Goal: Complete application form: Complete application form

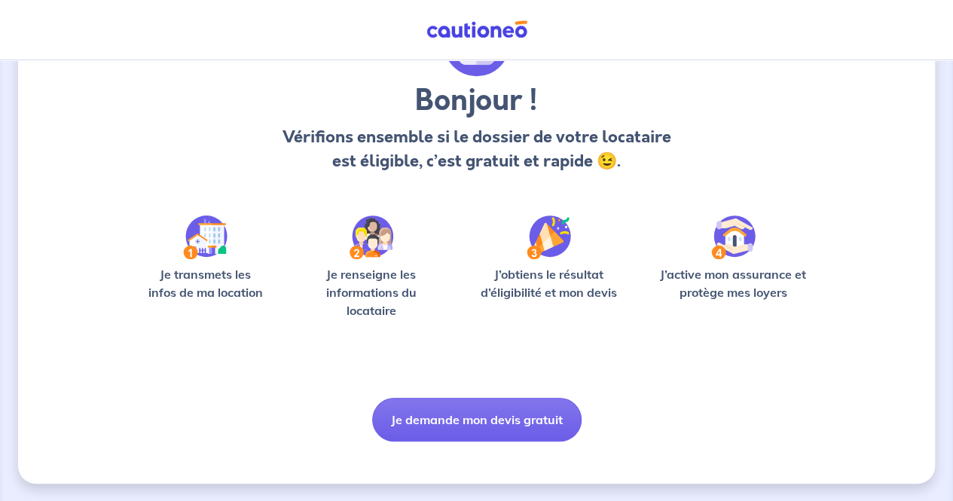
click at [500, 414] on button "Je demande mon devis gratuit" at bounding box center [476, 420] width 209 height 44
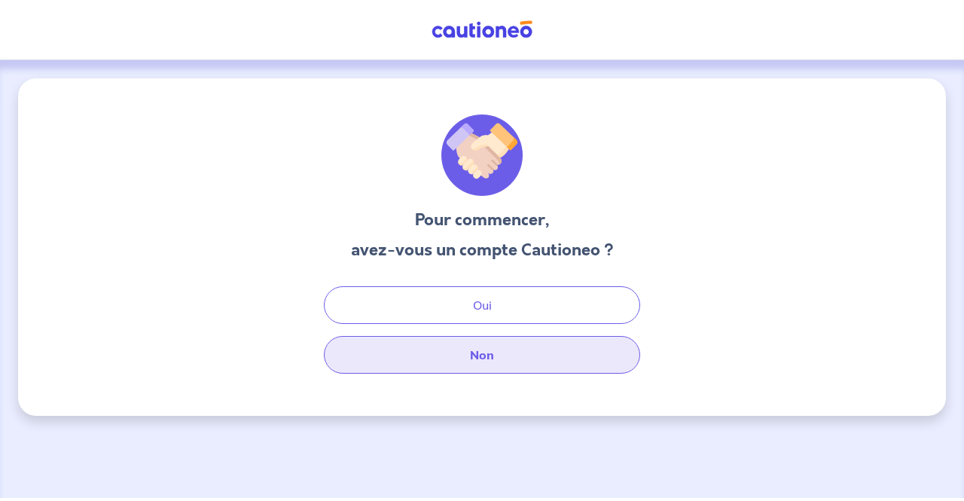
click at [524, 352] on button "Non" at bounding box center [482, 355] width 316 height 38
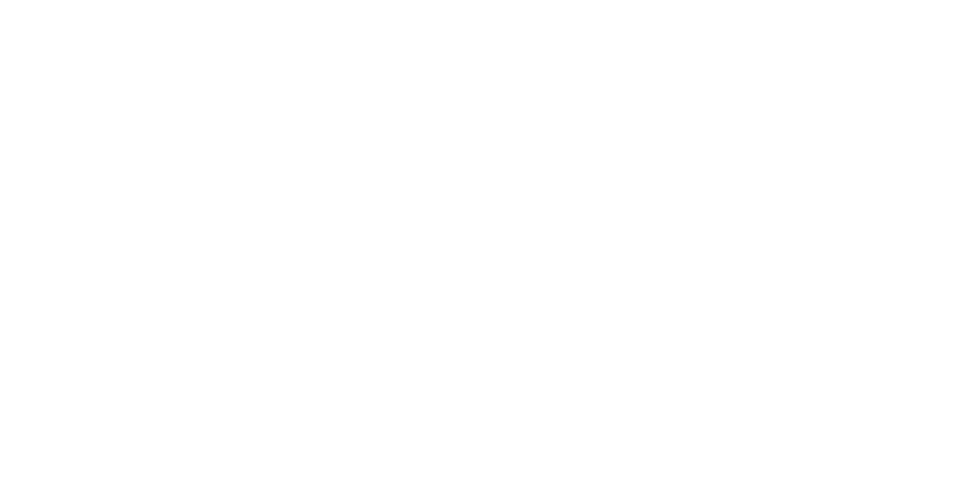
select select "FR"
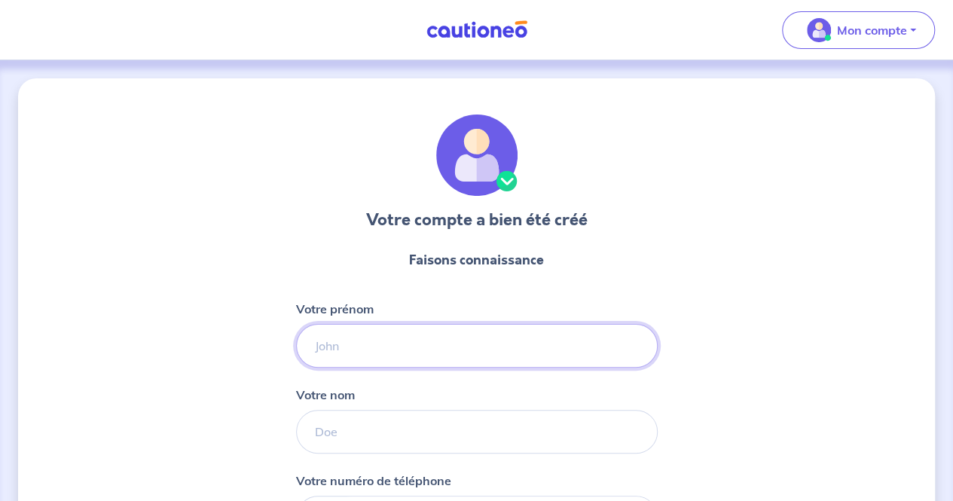
click at [497, 341] on input "Votre prénom" at bounding box center [477, 346] width 362 height 44
type input "Orianne"
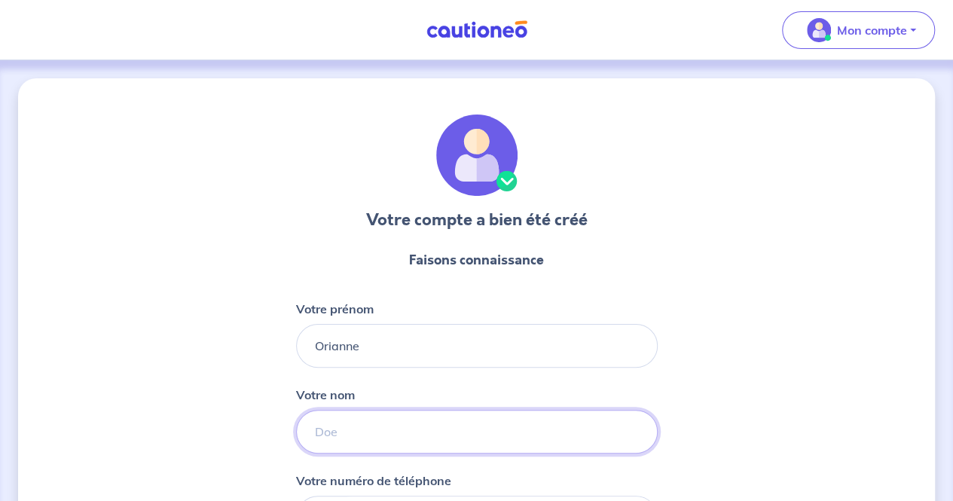
type input "Pineau"
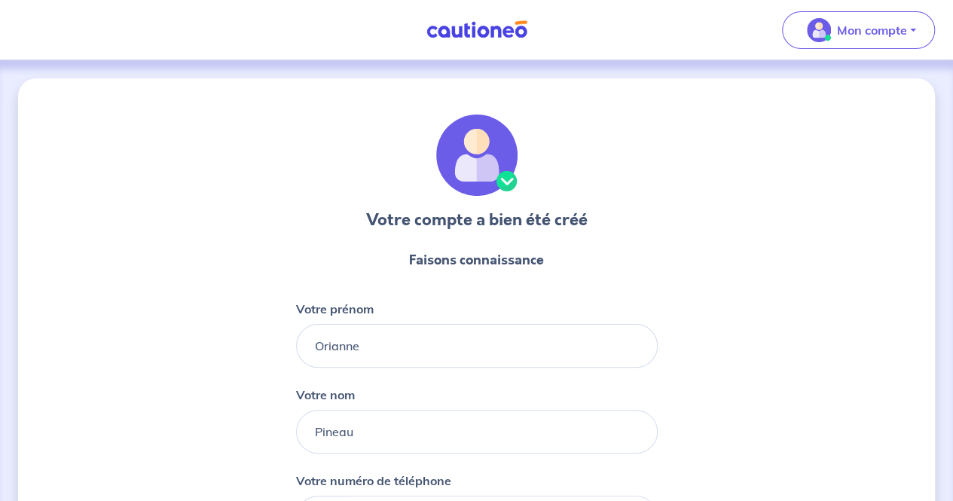
type input "06 49 13 25 75"
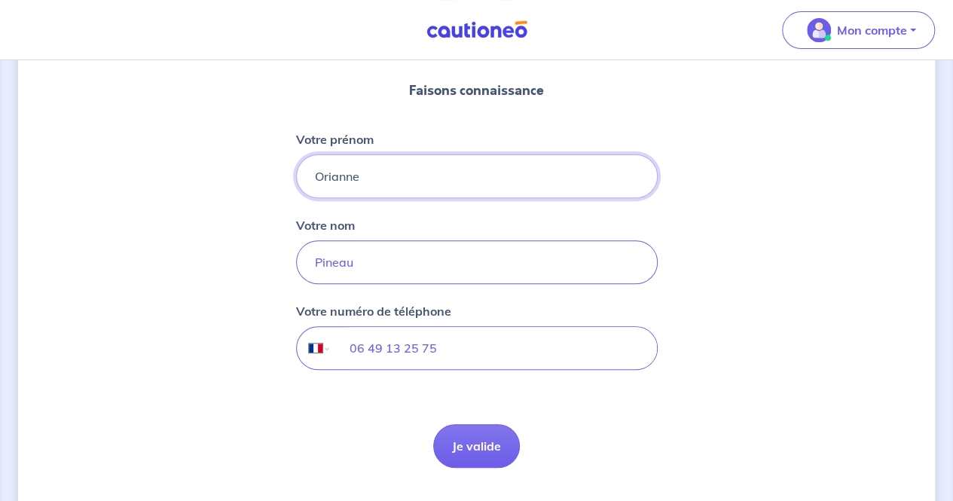
scroll to position [171, 0]
click at [484, 448] on button "Je valide" at bounding box center [476, 445] width 87 height 44
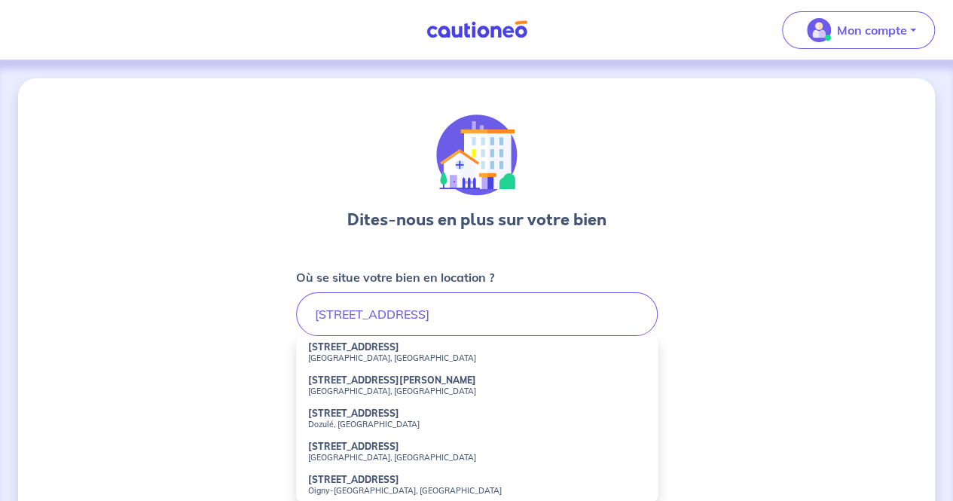
click at [351, 346] on strong "[STREET_ADDRESS]" at bounding box center [353, 346] width 91 height 11
type input "[STREET_ADDRESS]"
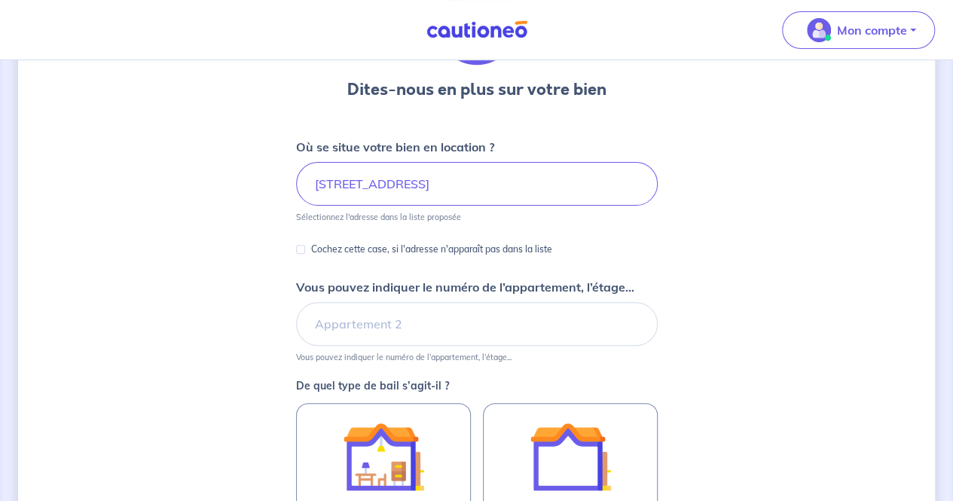
scroll to position [133, 0]
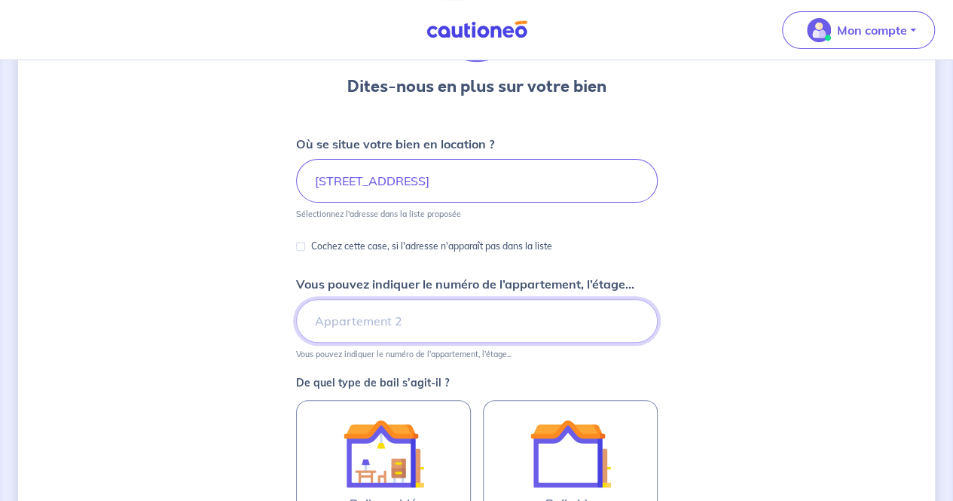
click at [594, 325] on input "Vous pouvez indiquer le numéro de l’appartement, l’étage..." at bounding box center [477, 321] width 362 height 44
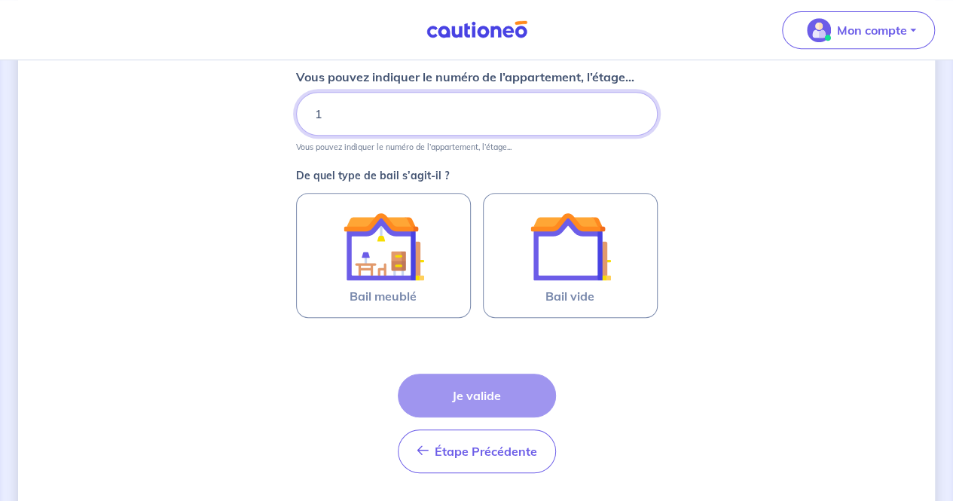
scroll to position [341, 0]
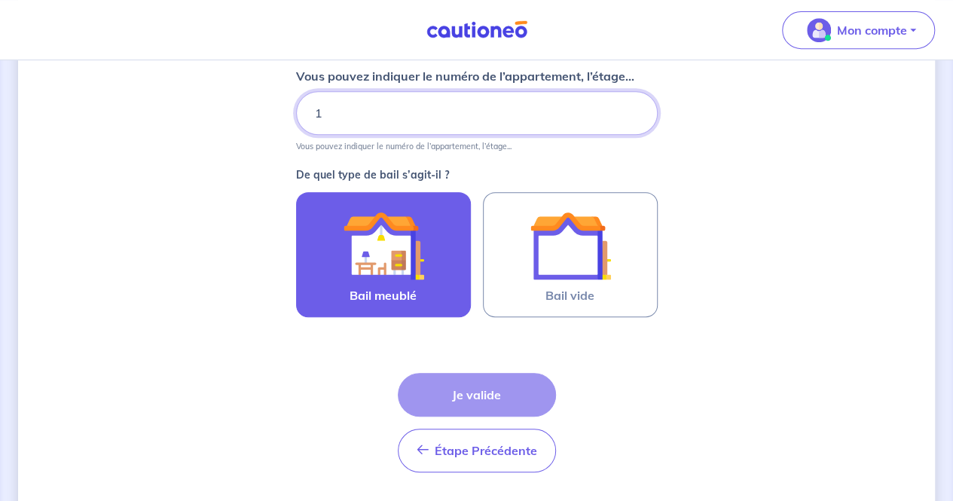
type input "1"
click at [360, 277] on img at bounding box center [383, 245] width 81 height 81
click at [0, 0] on input "Bail meublé" at bounding box center [0, 0] width 0 height 0
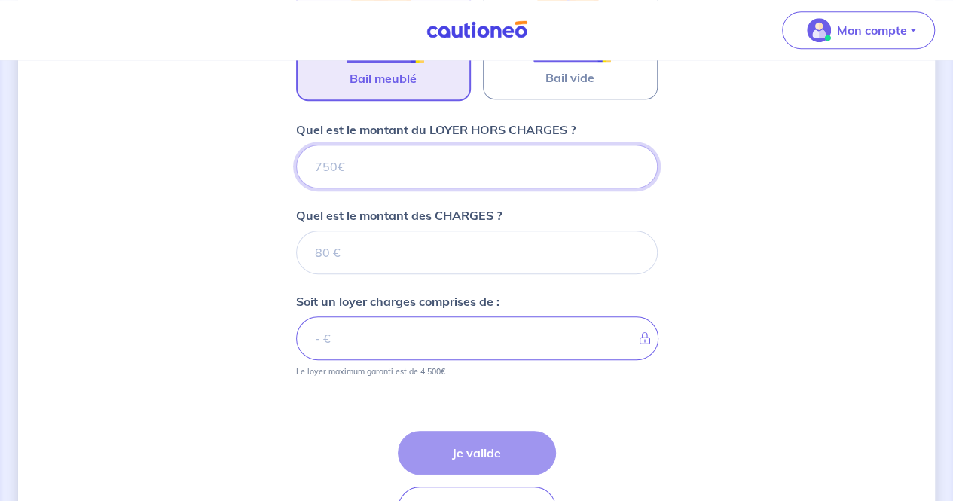
scroll to position [555, 0]
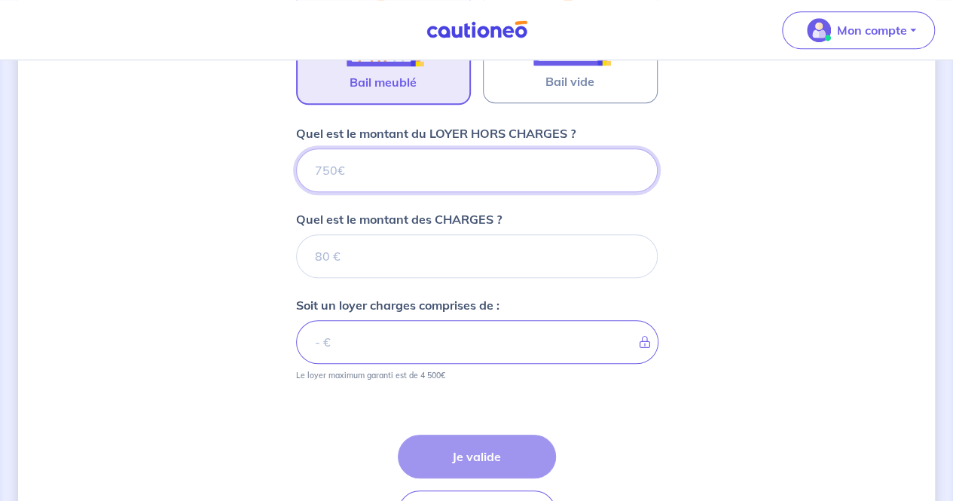
click at [489, 168] on input "Quel est le montant du LOYER HORS CHARGES ?" at bounding box center [477, 170] width 362 height 44
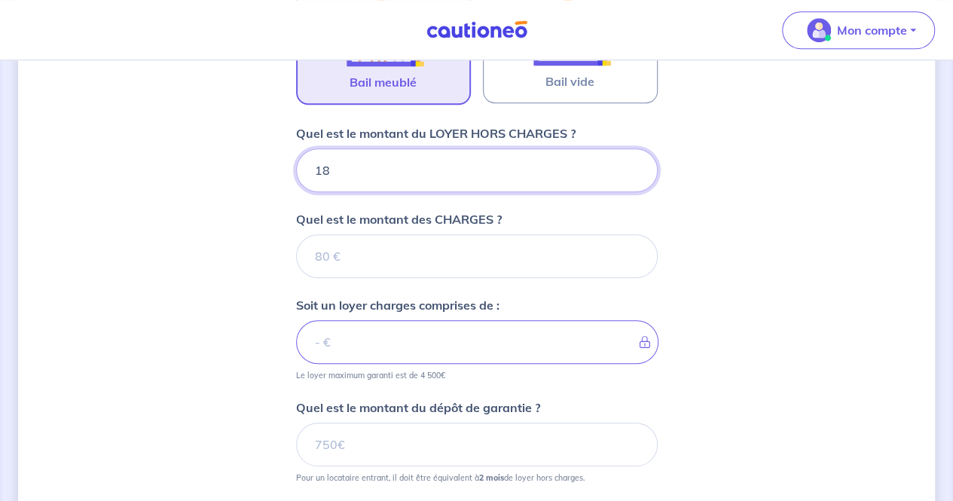
type input "188"
type input "180"
type input "1800"
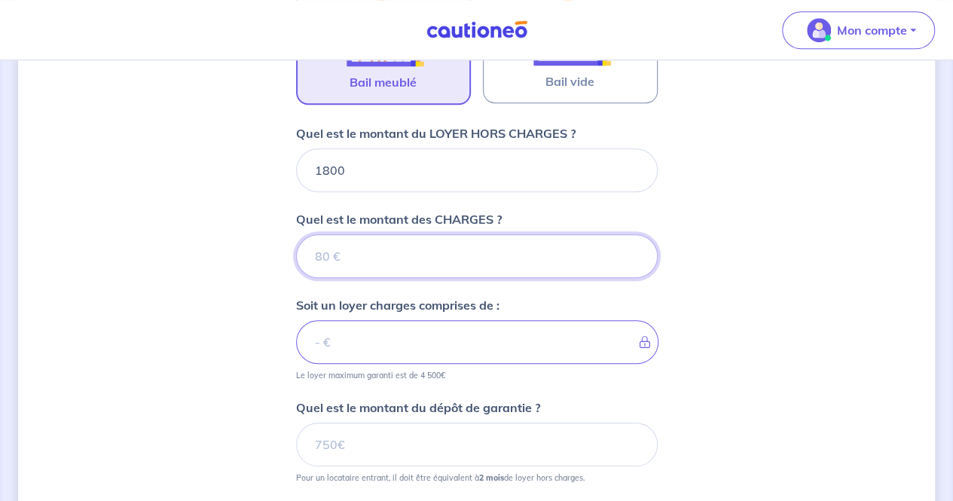
click at [420, 249] on input "Quel est le montant des CHARGES ?" at bounding box center [477, 256] width 362 height 44
type input "80"
type input "1880"
type input "80"
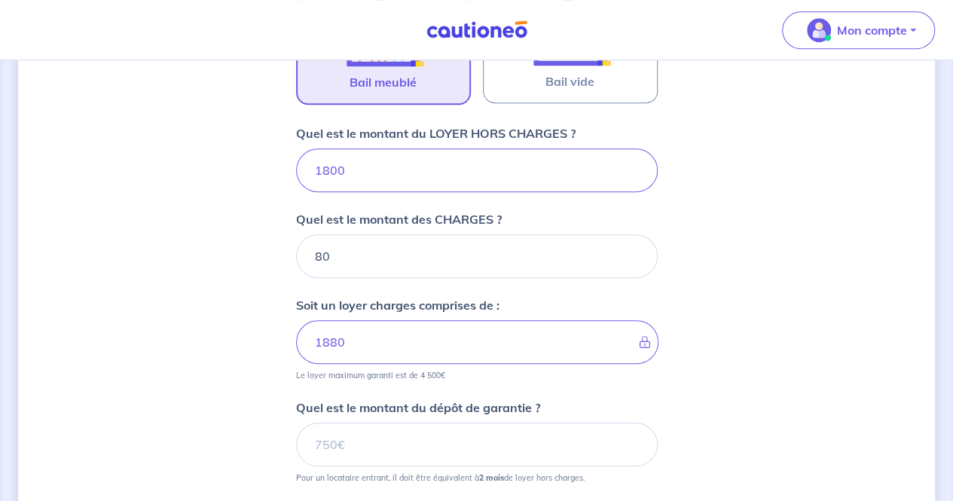
click at [721, 326] on div "Dites-nous en plus sur votre bien Où se situe votre bien en location ? [STREET_…" at bounding box center [476, 107] width 917 height 1168
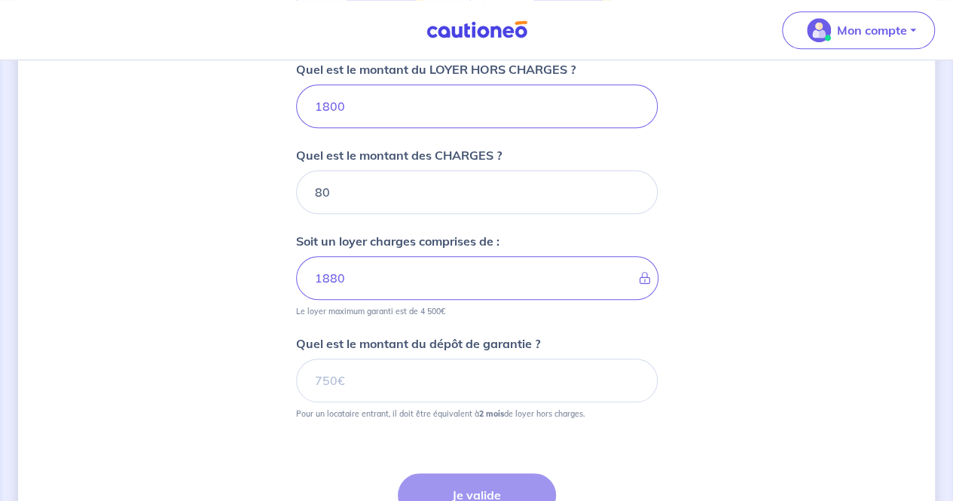
scroll to position [622, 0]
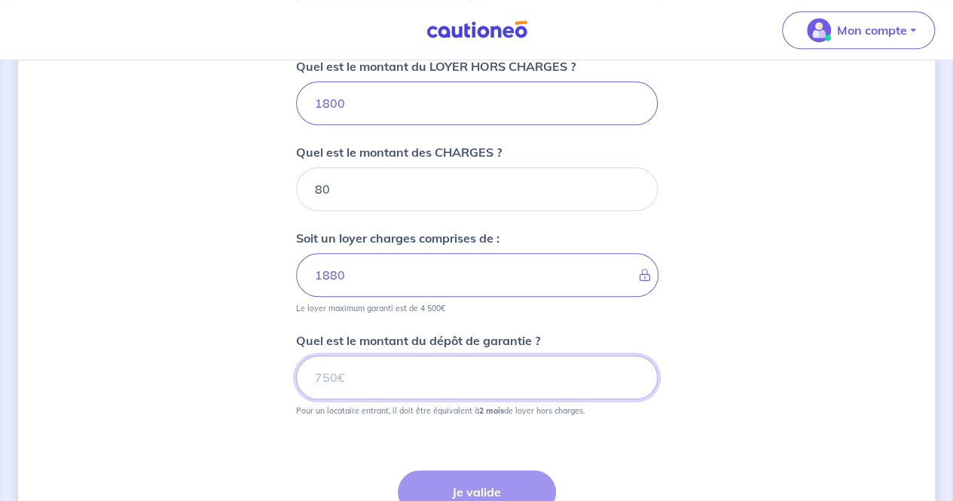
click at [588, 374] on input "Quel est le montant du dépôt de garantie ?" at bounding box center [477, 378] width 362 height 44
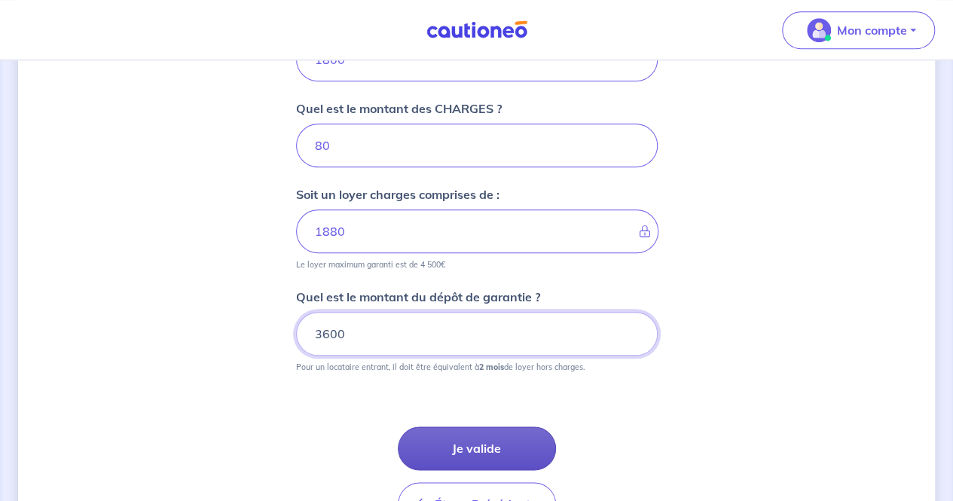
type input "3600"
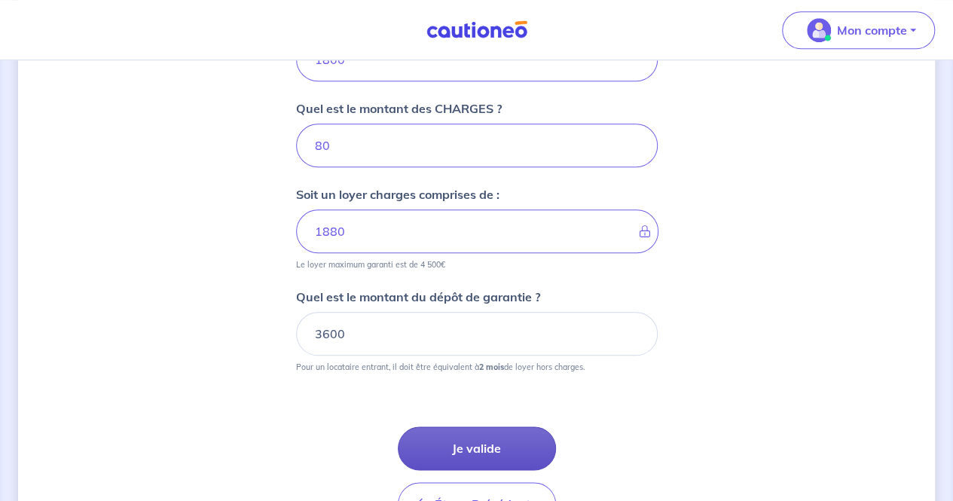
click at [500, 429] on button "Je valide" at bounding box center [477, 448] width 158 height 44
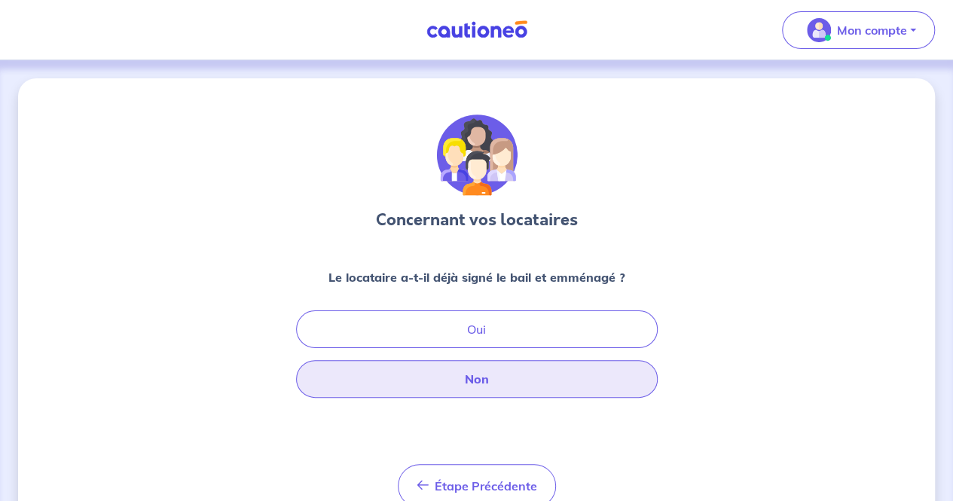
click at [580, 377] on button "Non" at bounding box center [477, 379] width 362 height 38
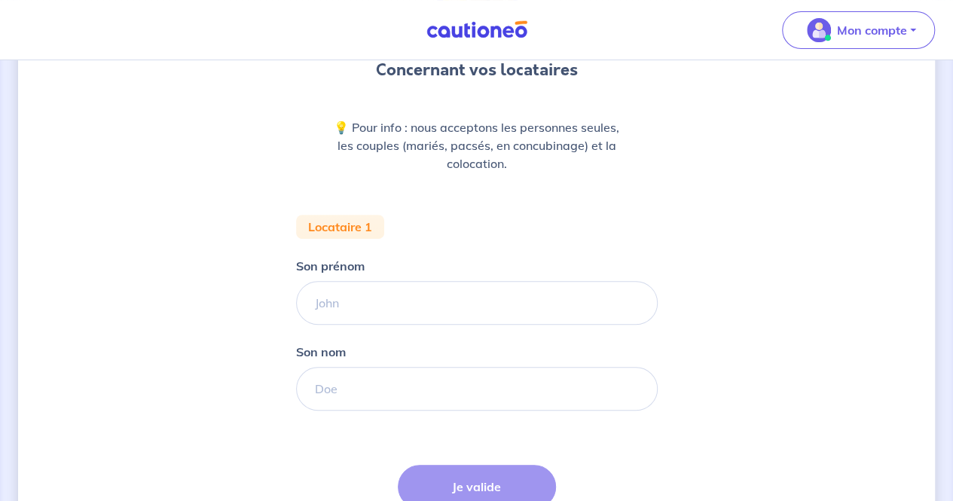
scroll to position [156, 0]
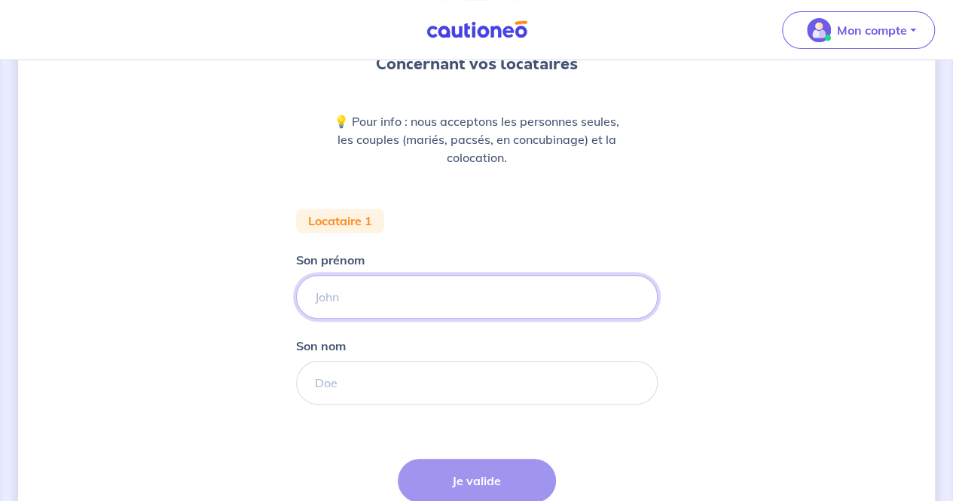
click at [575, 289] on input "Son prénom" at bounding box center [477, 297] width 362 height 44
type input "Orianne"
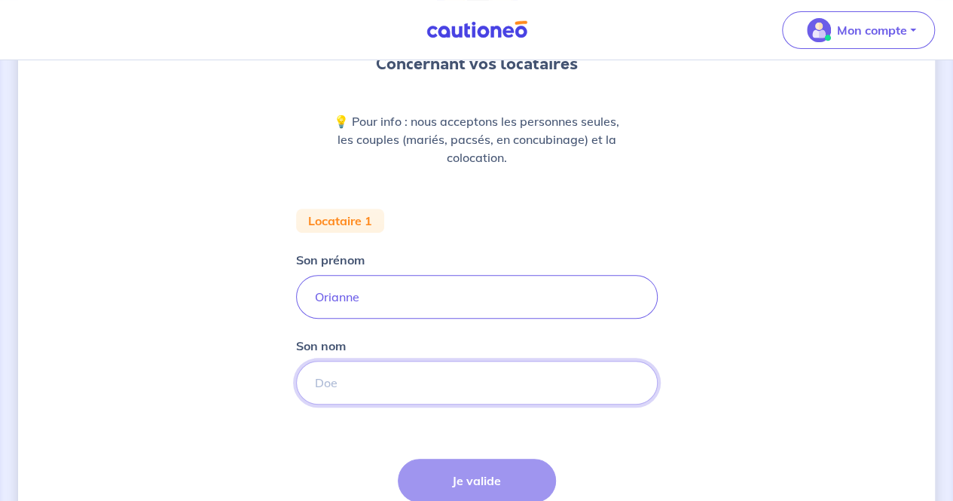
click at [378, 377] on input "Son nom" at bounding box center [477, 383] width 362 height 44
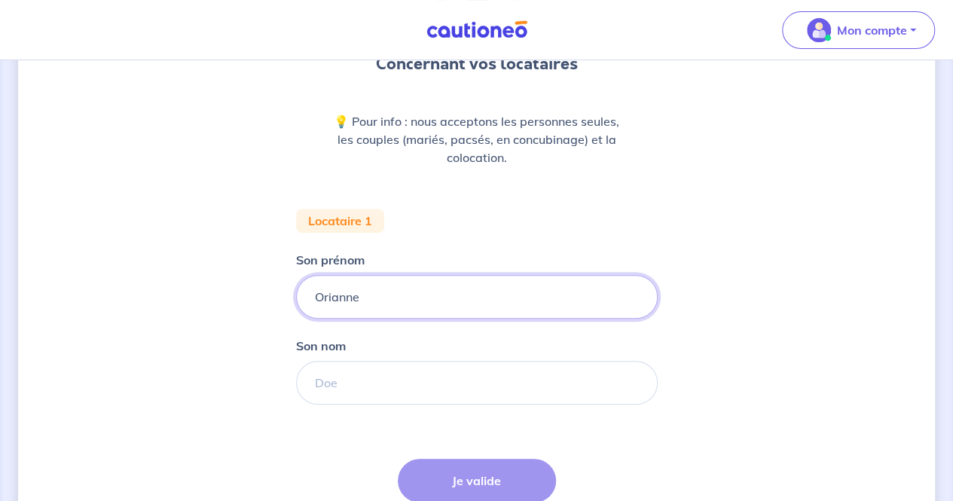
click at [452, 298] on input "Orianne" at bounding box center [477, 297] width 362 height 44
type input "[PERSON_NAME]"
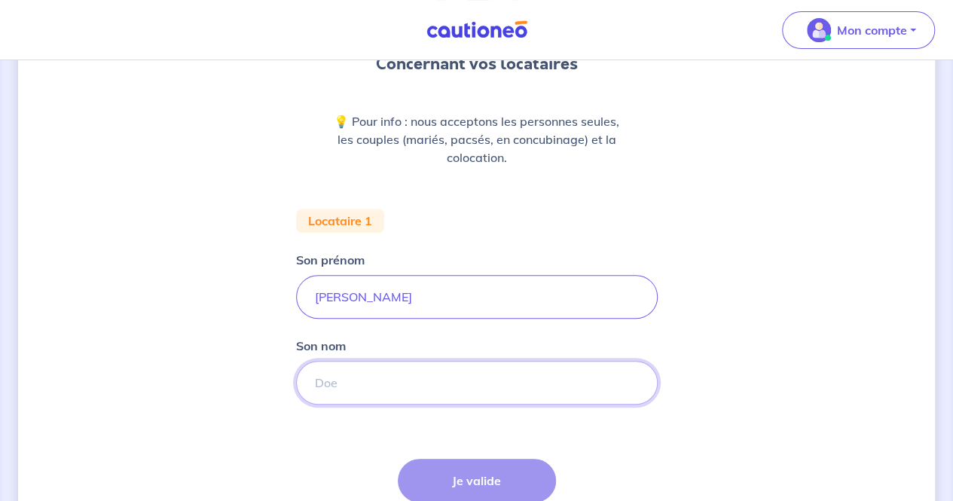
click at [597, 371] on input "Son nom" at bounding box center [477, 383] width 362 height 44
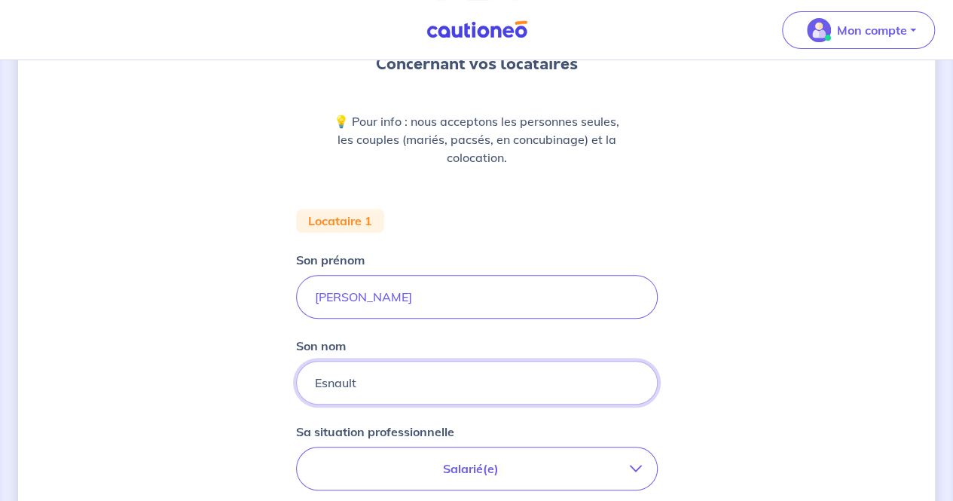
type input "Esnault"
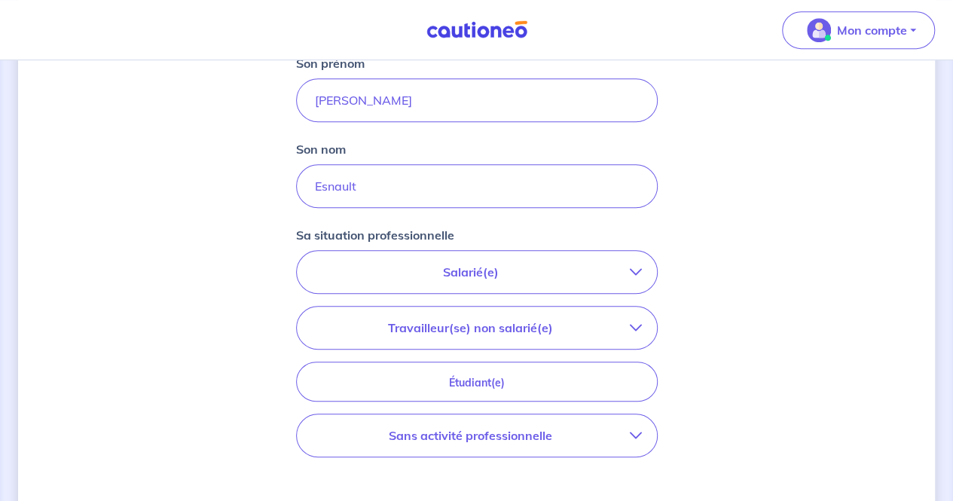
scroll to position [353, 0]
click at [610, 267] on p "Salarié(e)" at bounding box center [471, 271] width 318 height 18
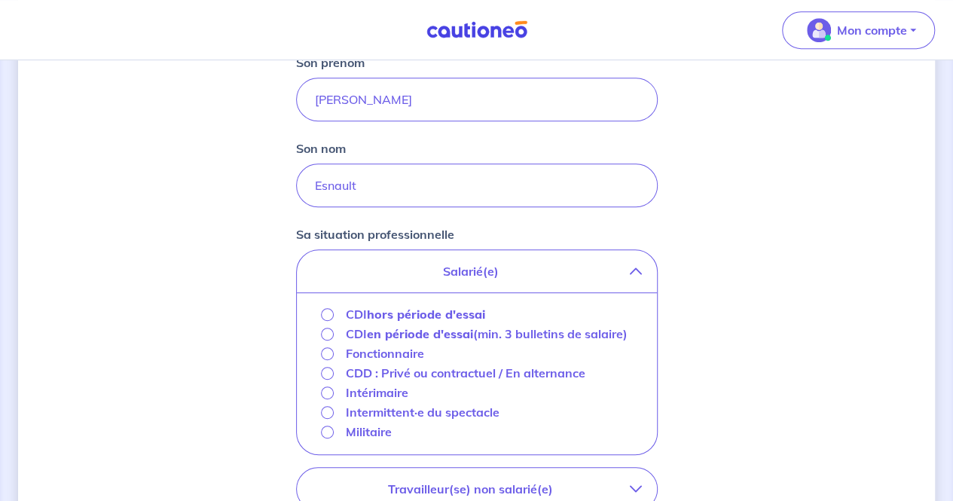
scroll to position [412, 0]
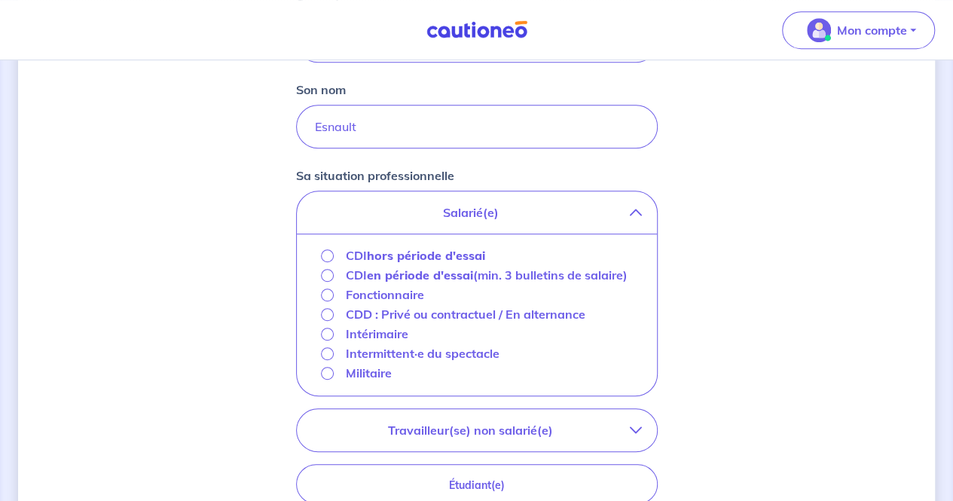
click at [399, 252] on strong "hors période d'essai" at bounding box center [426, 255] width 118 height 15
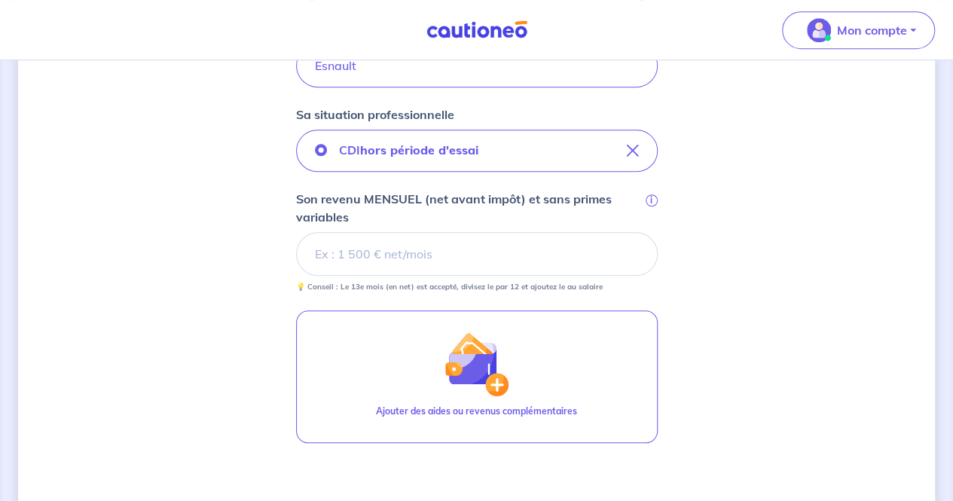
scroll to position [476, 0]
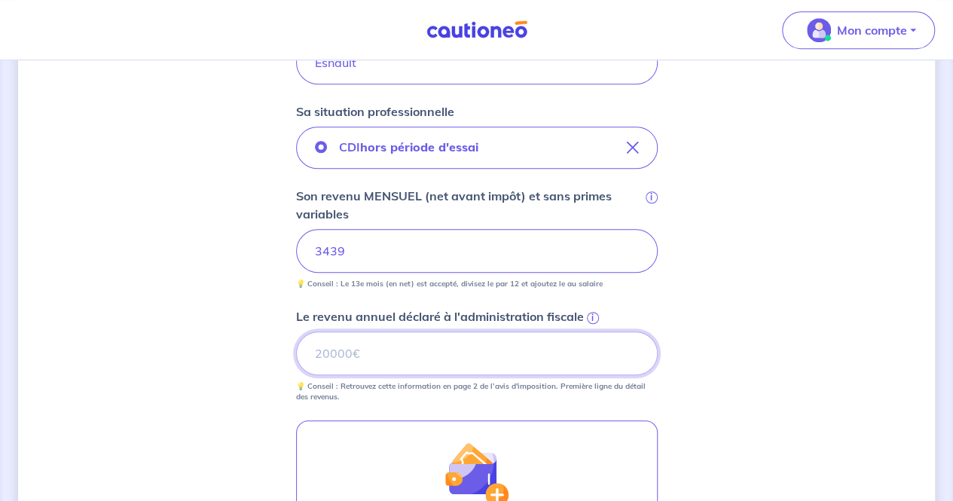
click at [405, 361] on input "Le revenu annuel déclaré à l'administration fiscale i" at bounding box center [477, 354] width 362 height 44
click at [592, 319] on span "i" at bounding box center [593, 318] width 12 height 12
click at [592, 332] on input "Le revenu annuel déclaré à l'administration fiscale i" at bounding box center [477, 354] width 362 height 44
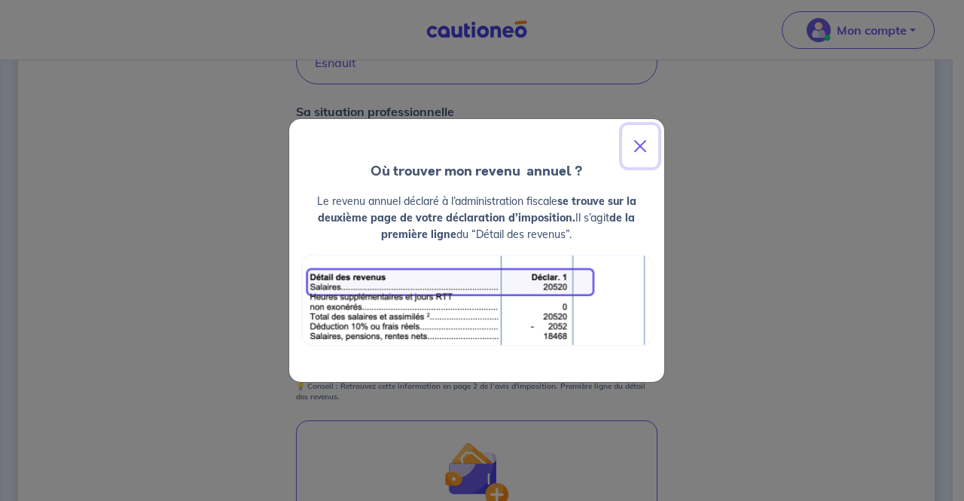
click at [643, 142] on button "Close" at bounding box center [640, 146] width 36 height 42
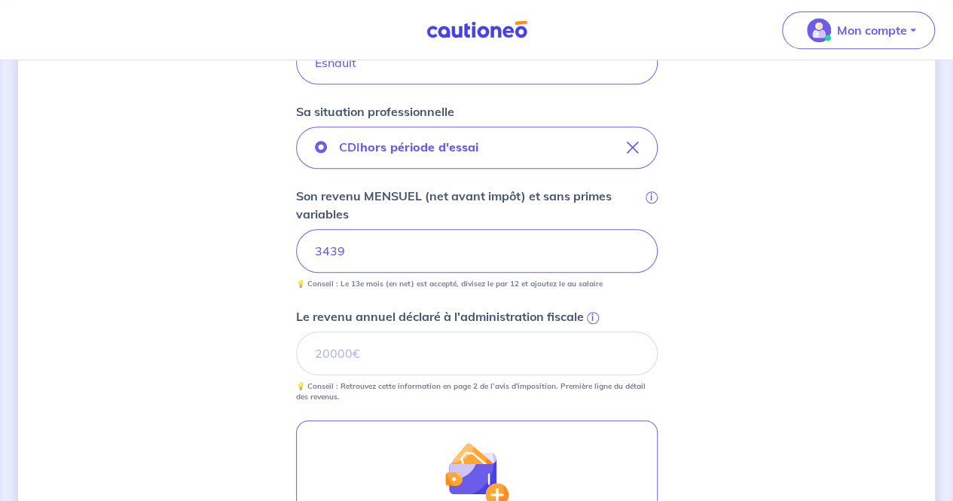
click at [595, 319] on span "i" at bounding box center [593, 318] width 12 height 12
click at [595, 332] on input "Le revenu annuel déclaré à l'administration fiscale i" at bounding box center [477, 354] width 362 height 44
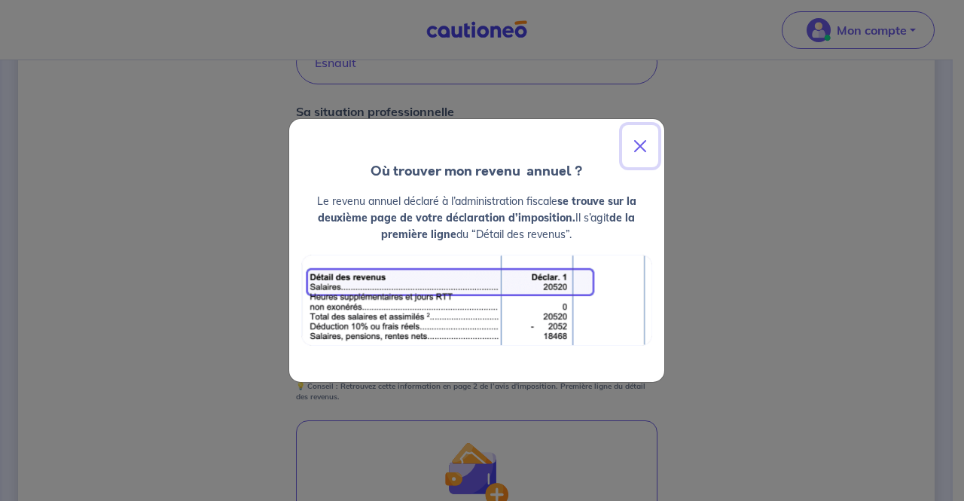
click at [643, 150] on button "Close" at bounding box center [640, 146] width 36 height 42
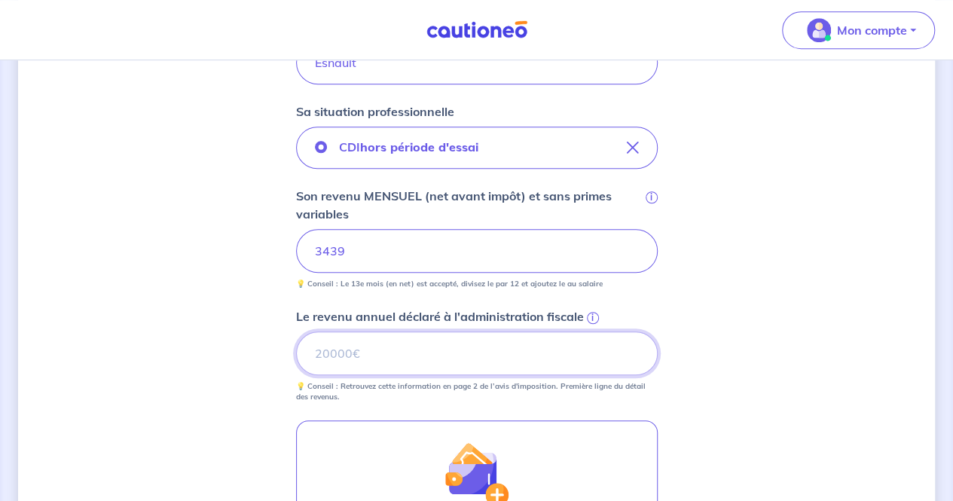
click at [529, 347] on input "Le revenu annuel déclaré à l'administration fiscale i" at bounding box center [477, 354] width 362 height 44
type input "45001"
click at [755, 350] on div "Concernant vos locataires 💡 Pour info : nous acceptons les personnes seules, le…" at bounding box center [476, 190] width 917 height 1177
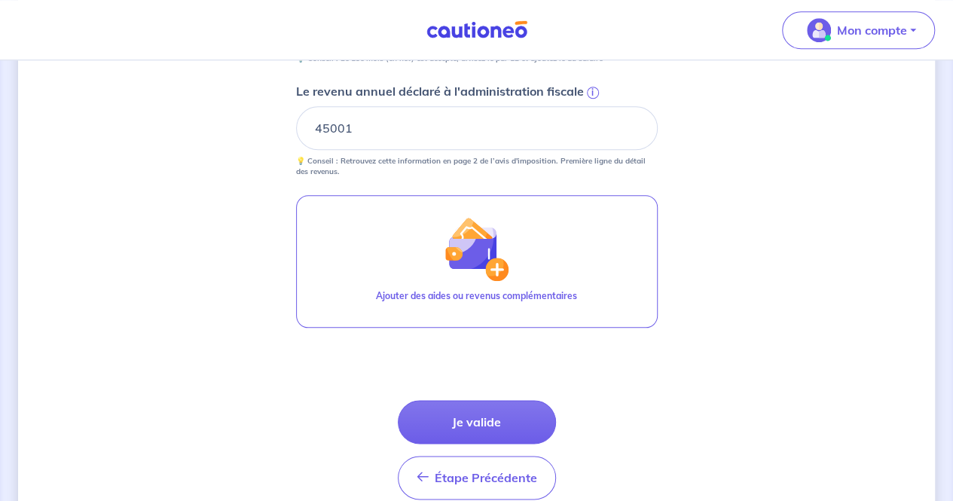
scroll to position [769, 0]
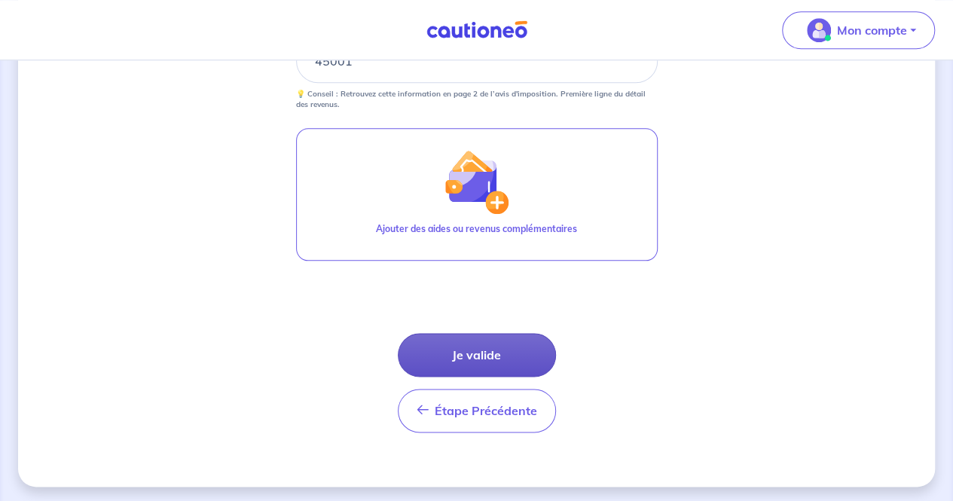
click at [487, 348] on button "Je valide" at bounding box center [477, 355] width 158 height 44
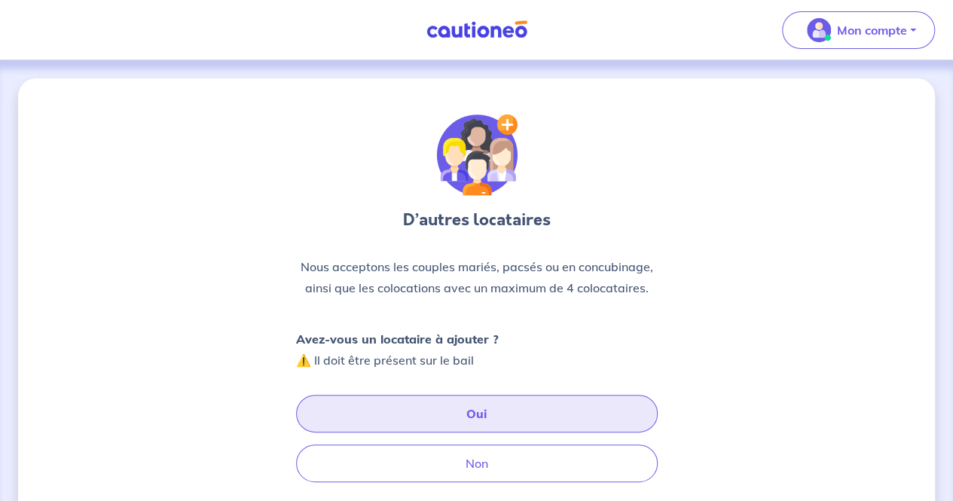
click at [473, 407] on button "Oui" at bounding box center [477, 414] width 362 height 38
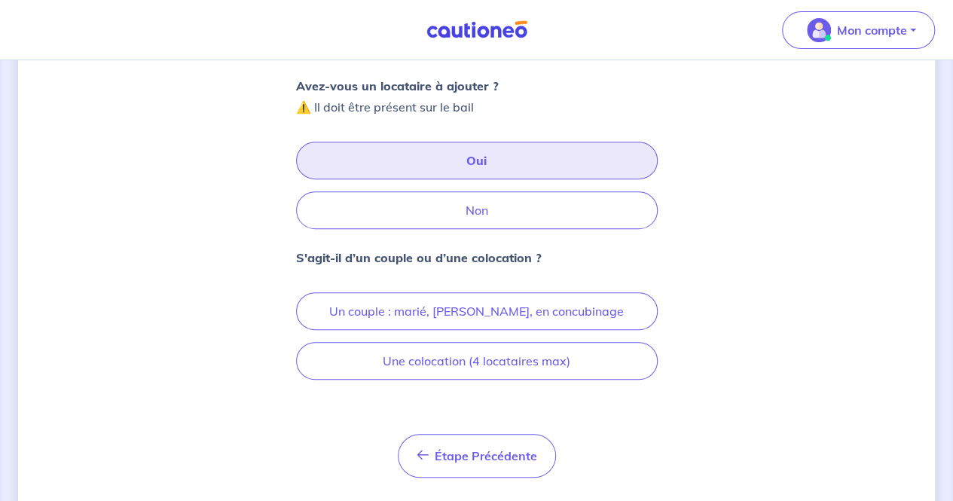
scroll to position [254, 0]
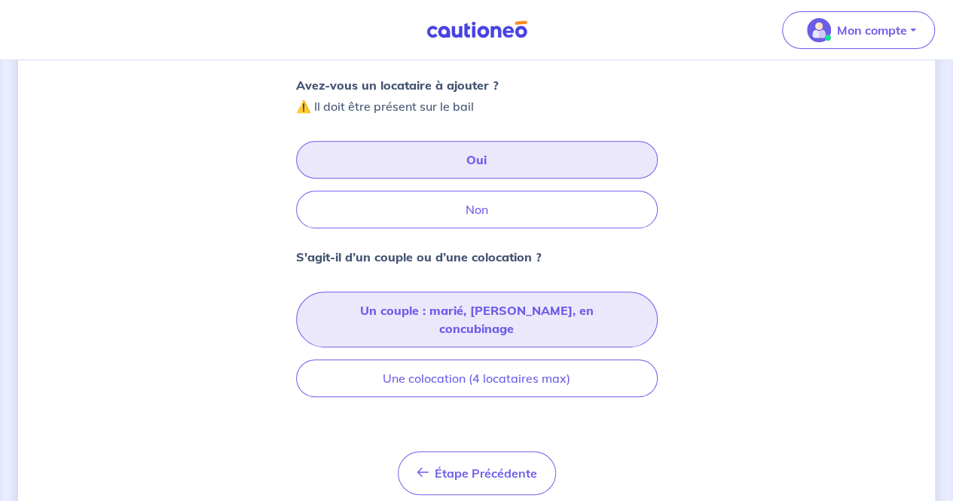
click at [567, 311] on button "Un couple : marié, [PERSON_NAME], en concubinage" at bounding box center [477, 320] width 362 height 56
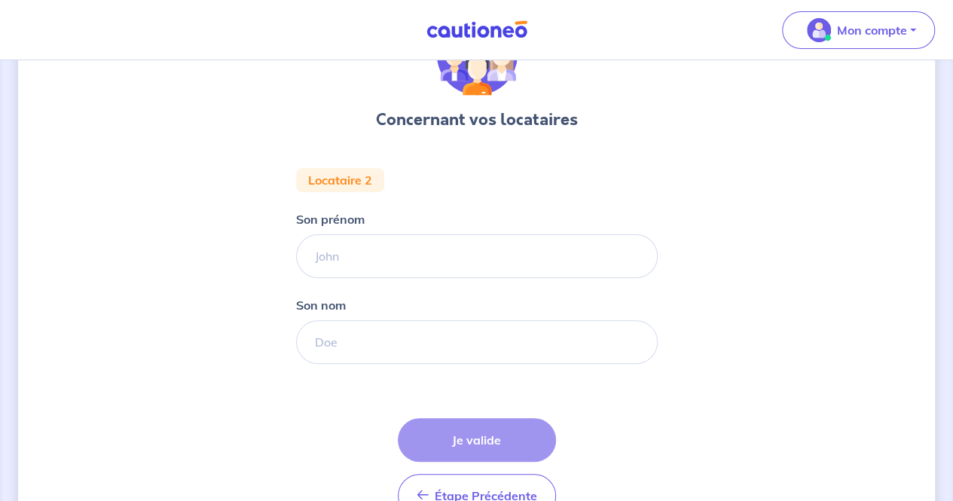
scroll to position [102, 0]
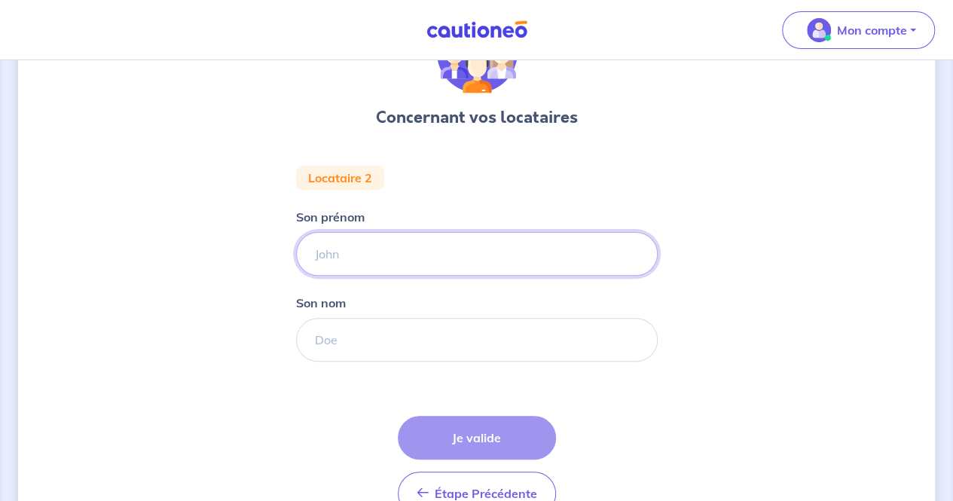
drag, startPoint x: 506, startPoint y: 258, endPoint x: 509, endPoint y: 251, distance: 7.8
click at [509, 251] on input "Son prénom" at bounding box center [477, 254] width 362 height 44
type input "[PERSON_NAME]"
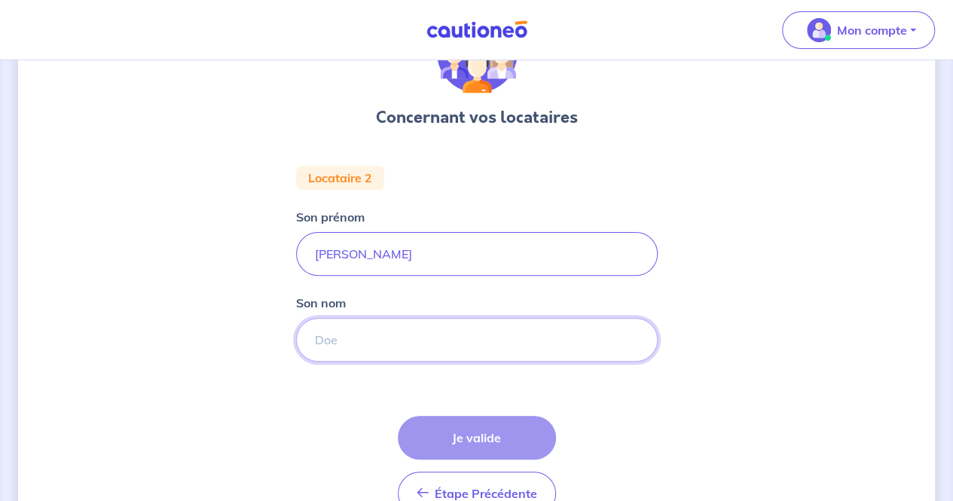
click at [411, 341] on input "Son nom" at bounding box center [477, 340] width 362 height 44
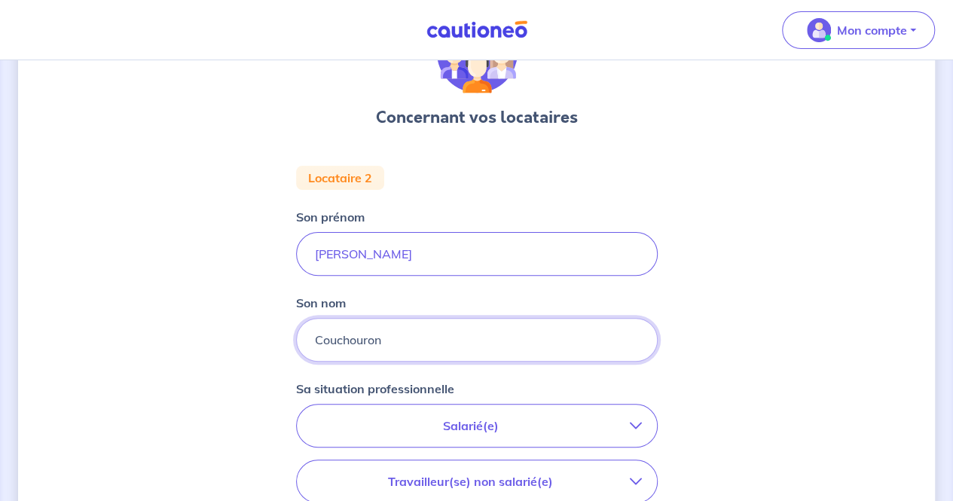
type input "Couchouron"
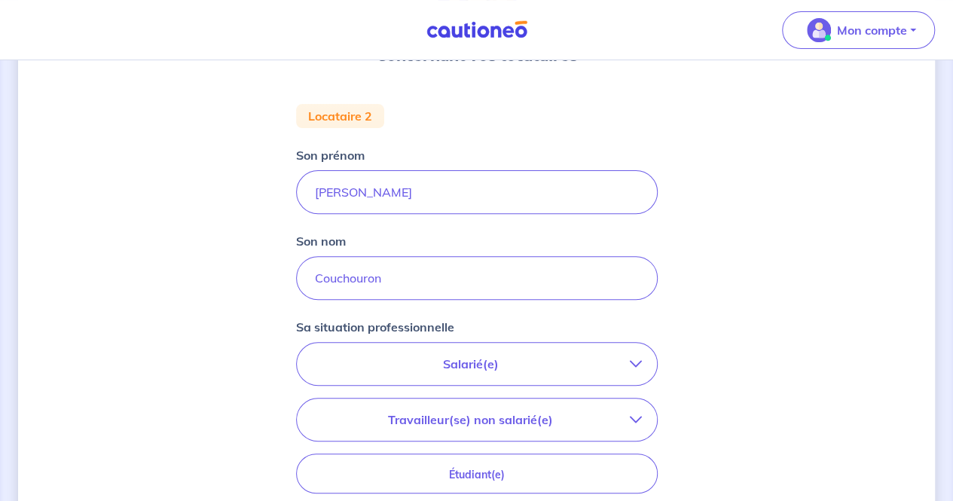
scroll to position [243, 0]
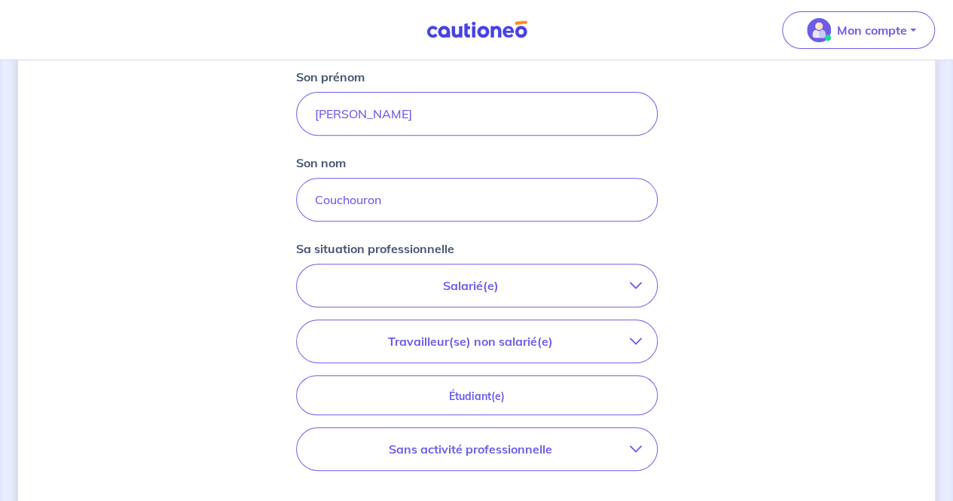
click at [633, 287] on icon "button" at bounding box center [636, 286] width 12 height 12
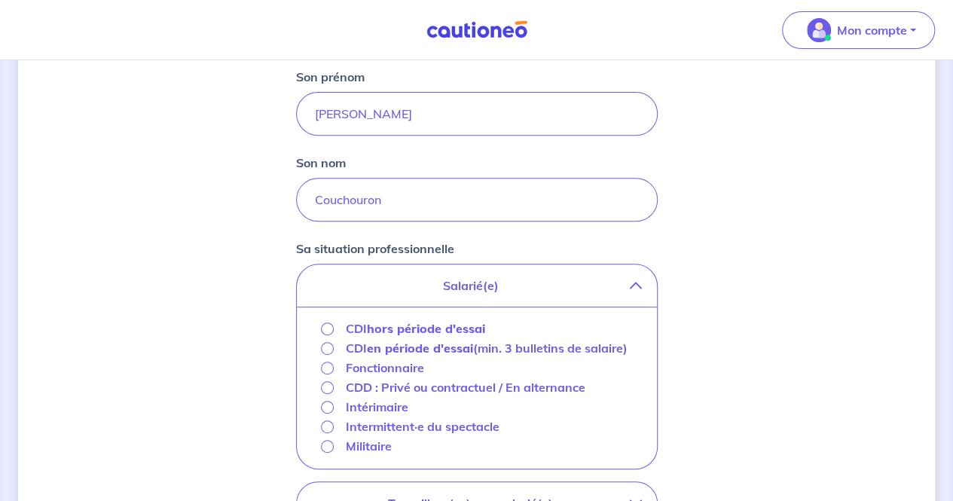
click at [472, 323] on strong "hors période d'essai" at bounding box center [426, 328] width 118 height 15
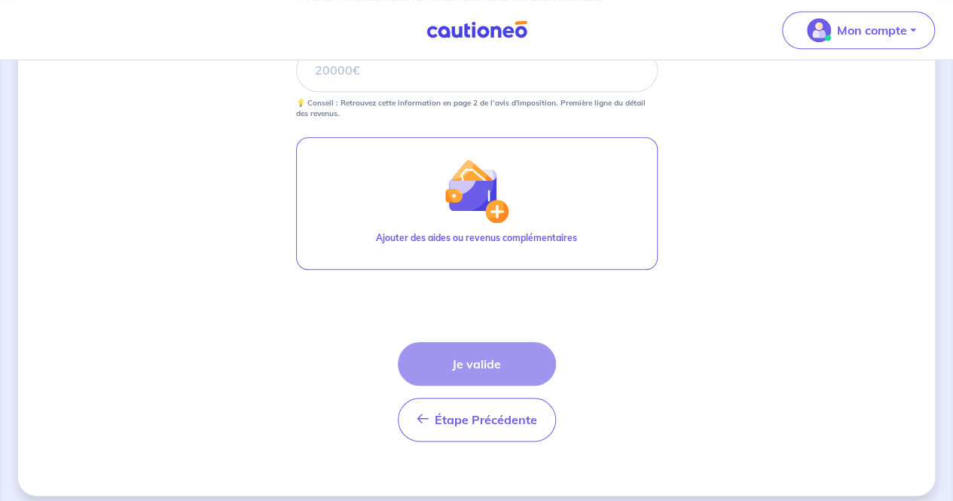
scroll to position [664, 0]
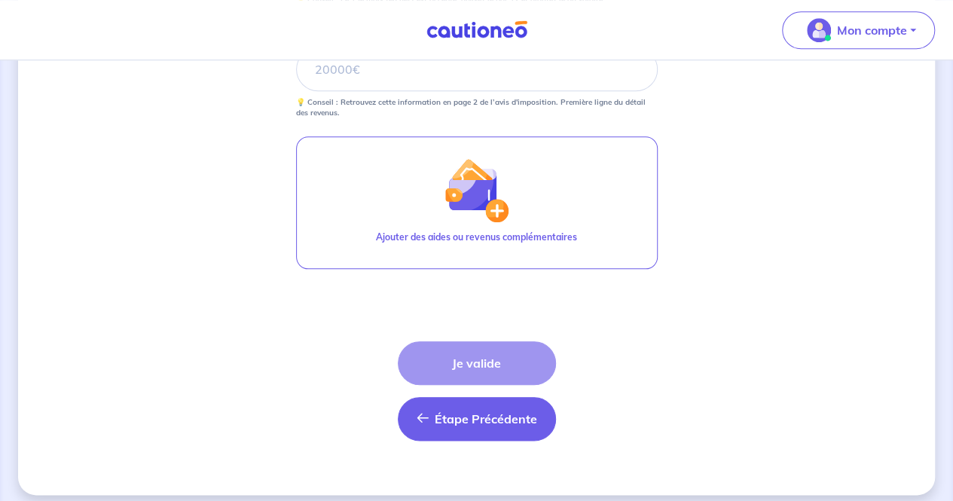
click at [475, 420] on span "Étape Précédente" at bounding box center [486, 418] width 102 height 15
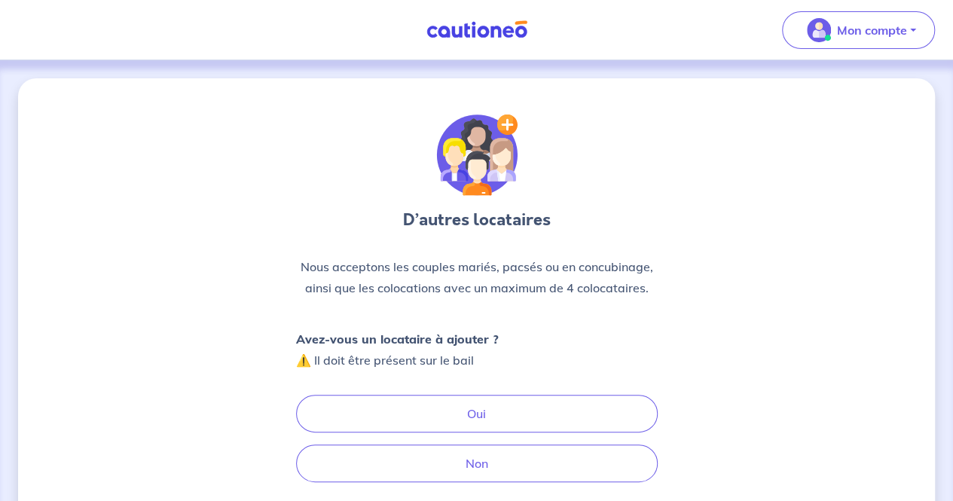
scroll to position [137, 0]
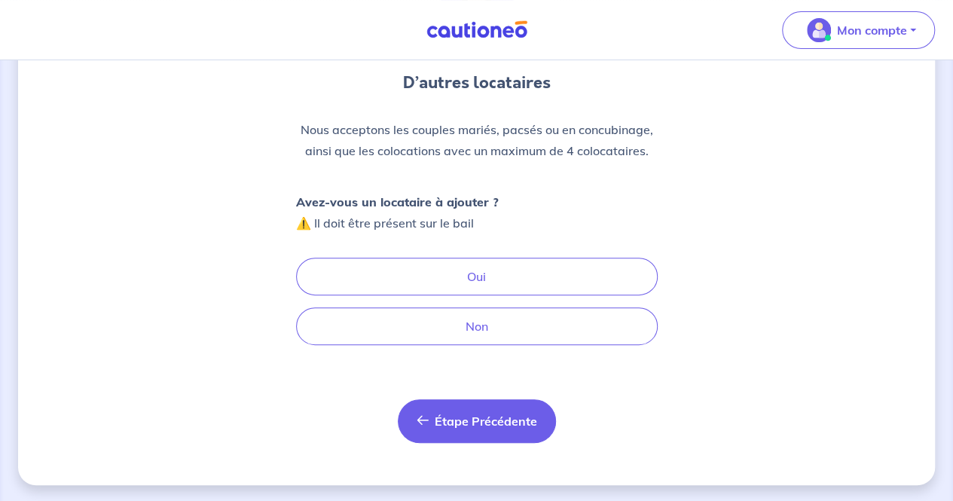
click at [484, 415] on span "Étape Précédente" at bounding box center [486, 421] width 102 height 15
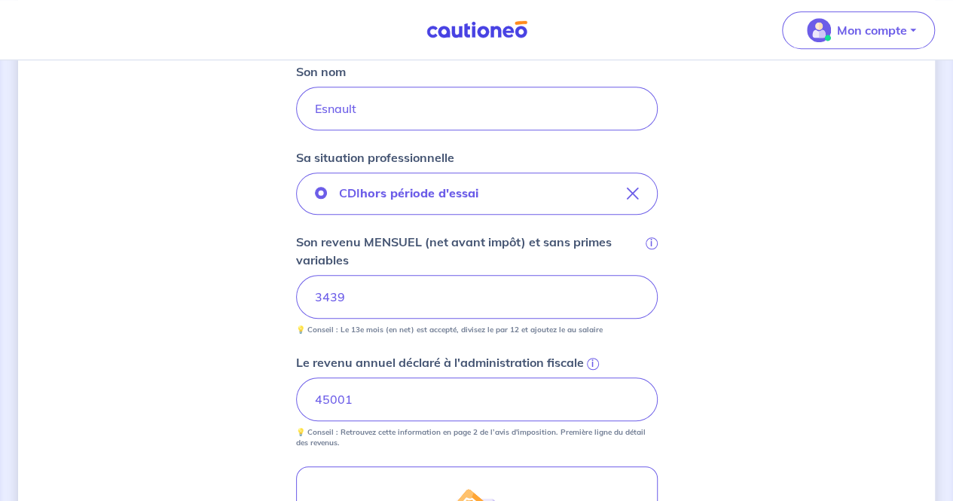
scroll to position [431, 0]
type input "3"
click at [820, 291] on div "Concernant vos locataires 💡 Pour info : nous acceptons les personnes seules, le…" at bounding box center [476, 235] width 917 height 1177
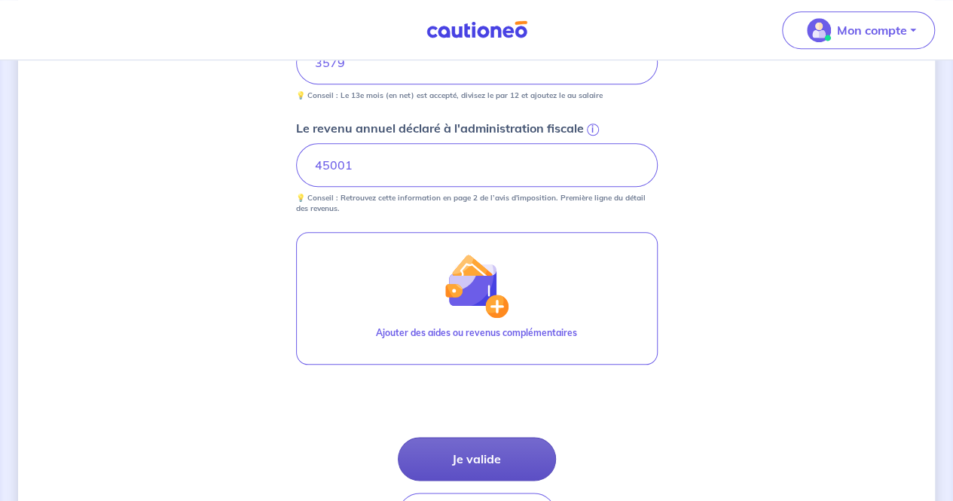
click at [446, 445] on button "Je valide" at bounding box center [477, 459] width 158 height 44
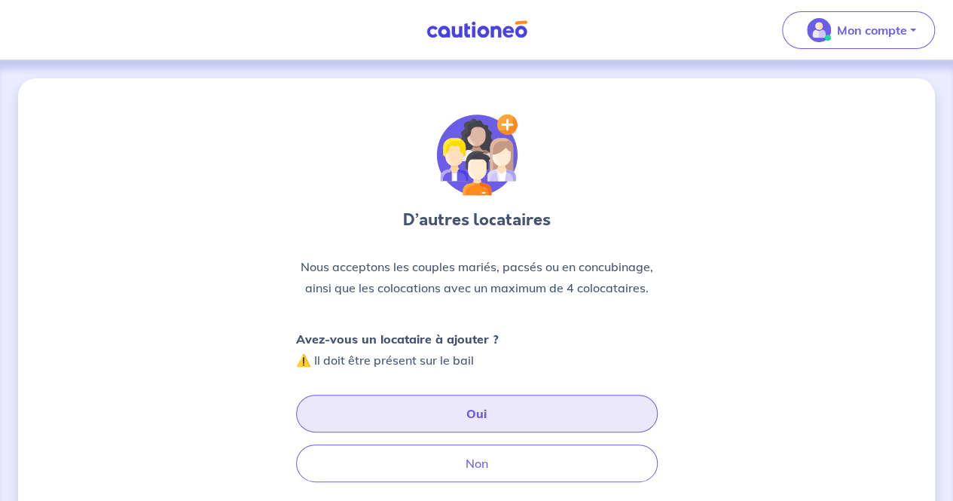
click at [552, 420] on button "Oui" at bounding box center [477, 414] width 362 height 38
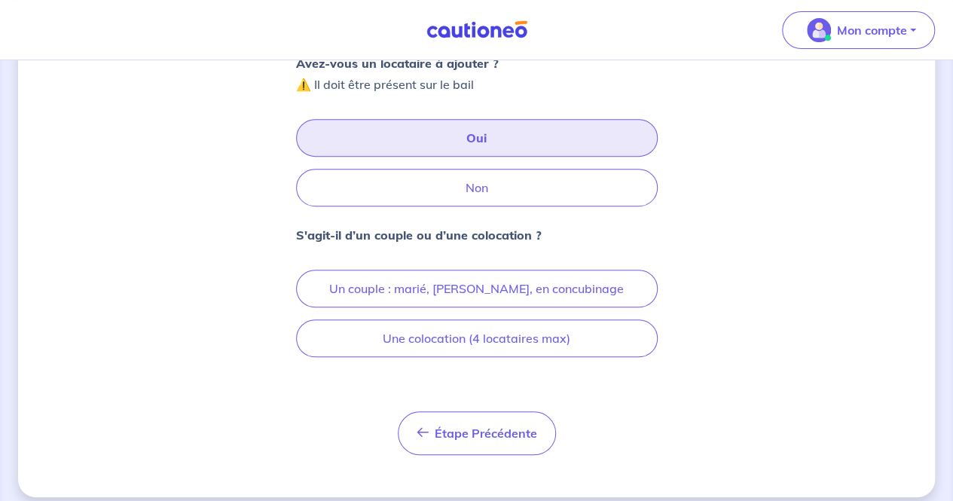
scroll to position [277, 0]
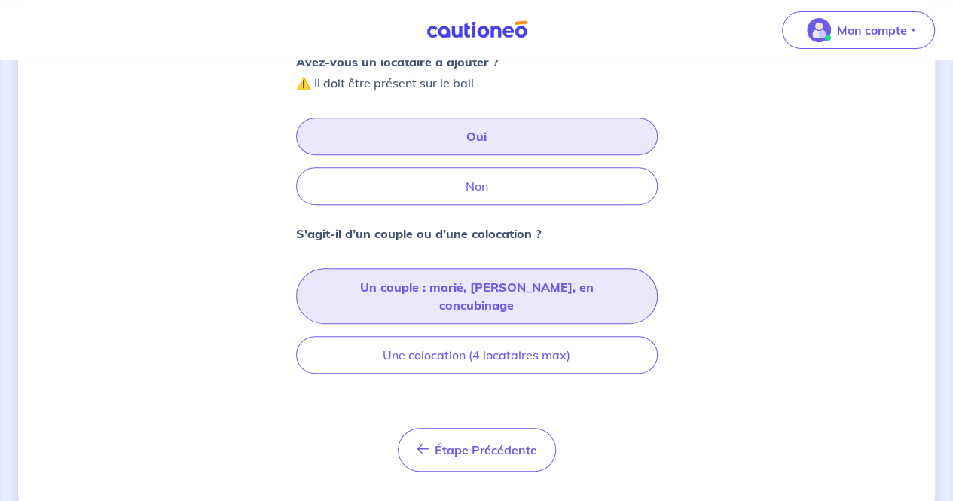
click at [547, 292] on button "Un couple : marié, [PERSON_NAME], en concubinage" at bounding box center [477, 296] width 362 height 56
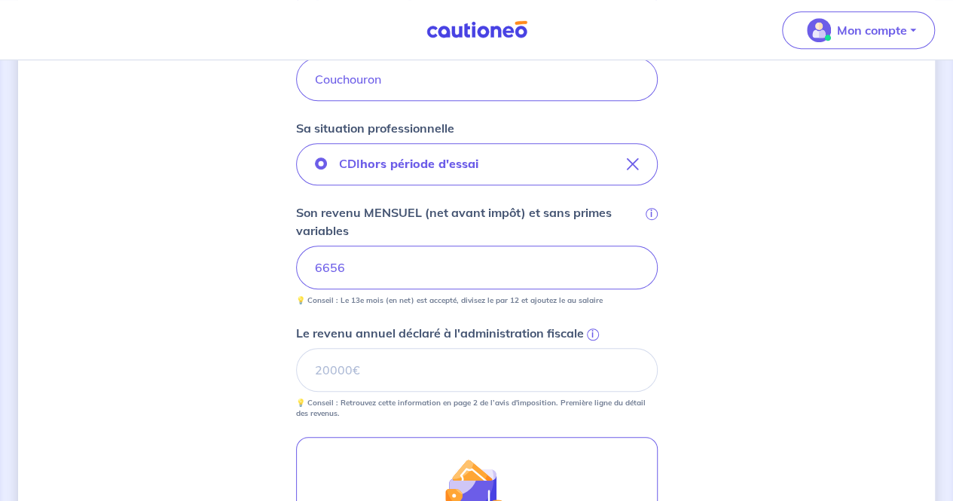
scroll to position [364, 0]
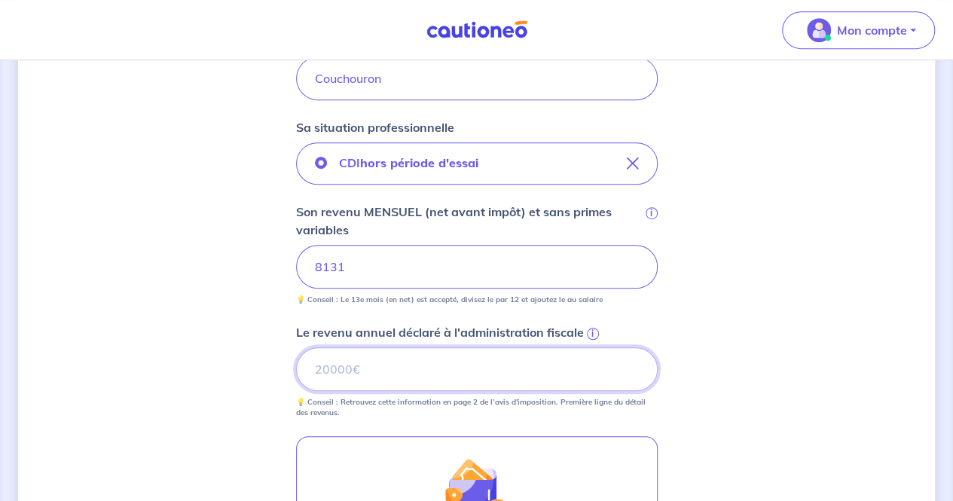
click at [440, 372] on input "Le revenu annuel déclaré à l'administration fiscale i" at bounding box center [477, 369] width 362 height 44
type input "90527"
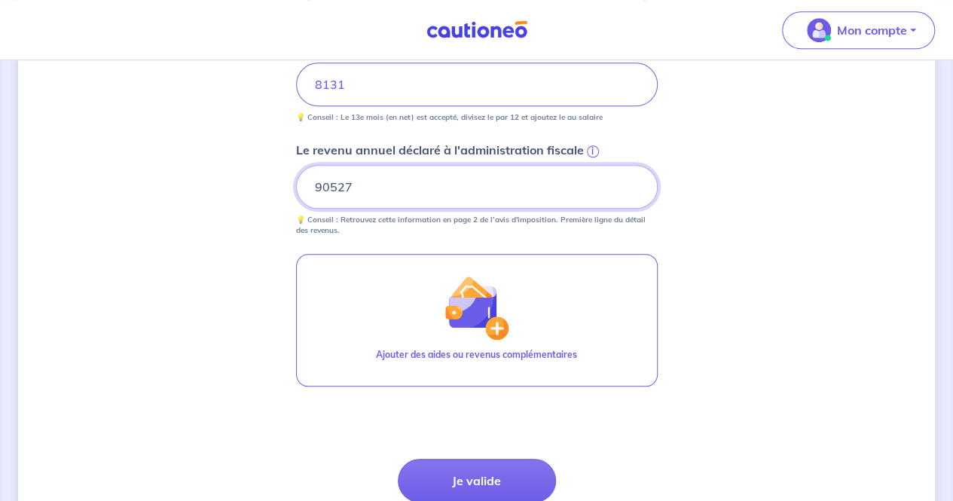
scroll to position [548, 0]
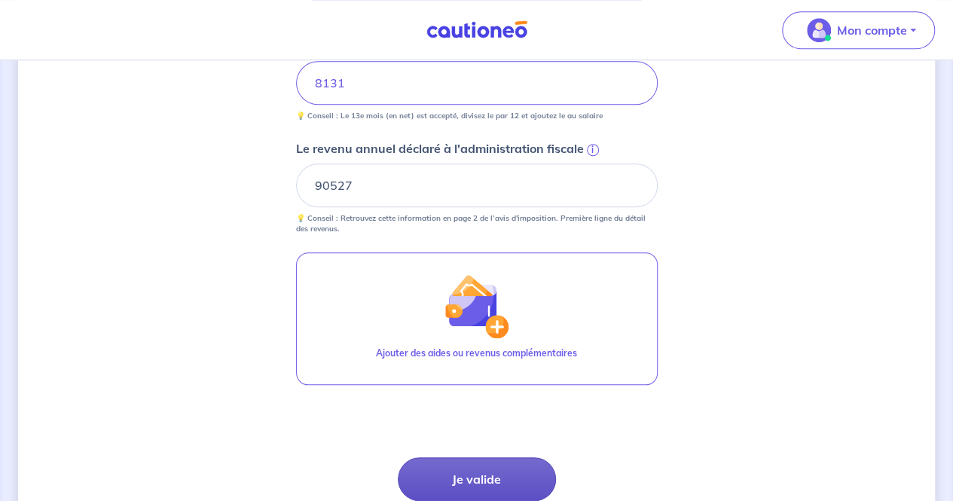
click at [455, 468] on button "Je valide" at bounding box center [477, 479] width 158 height 44
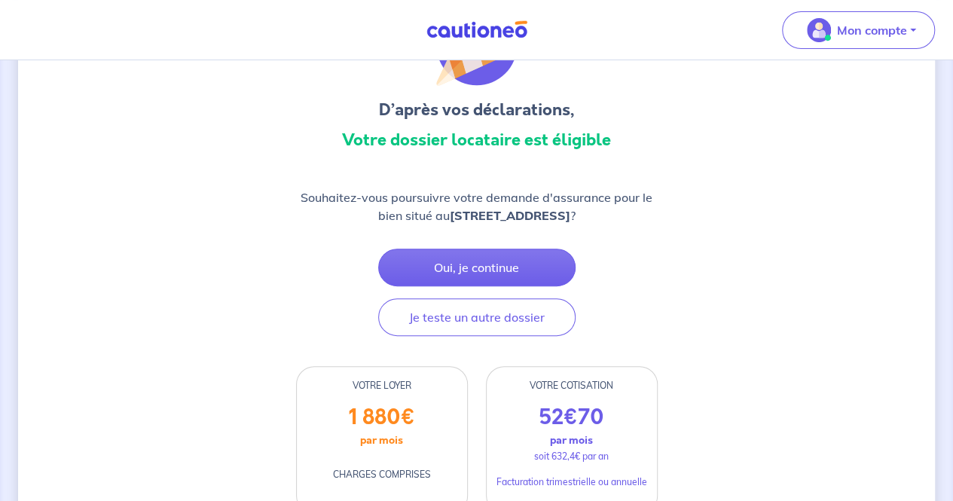
scroll to position [47, 0]
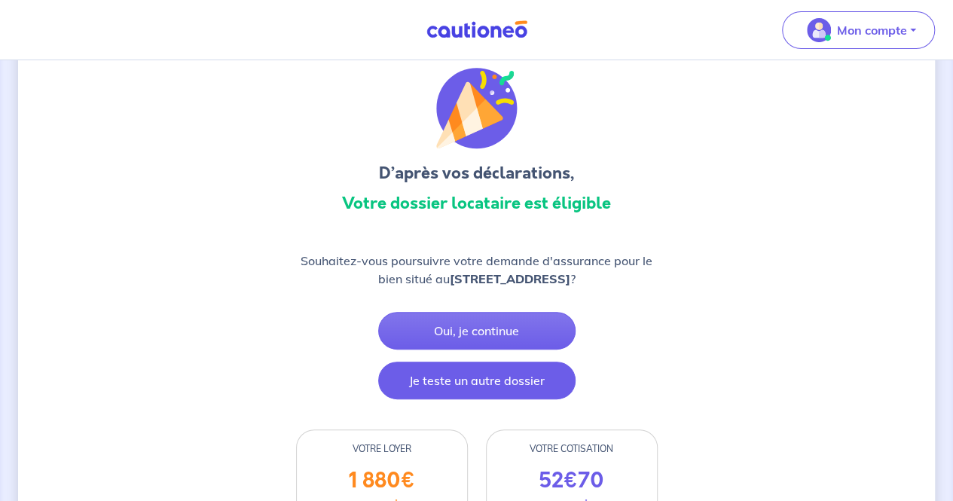
click at [446, 381] on button "Je teste un autre dossier" at bounding box center [476, 381] width 197 height 38
click at [481, 376] on button "Je teste un autre dossier" at bounding box center [476, 381] width 197 height 38
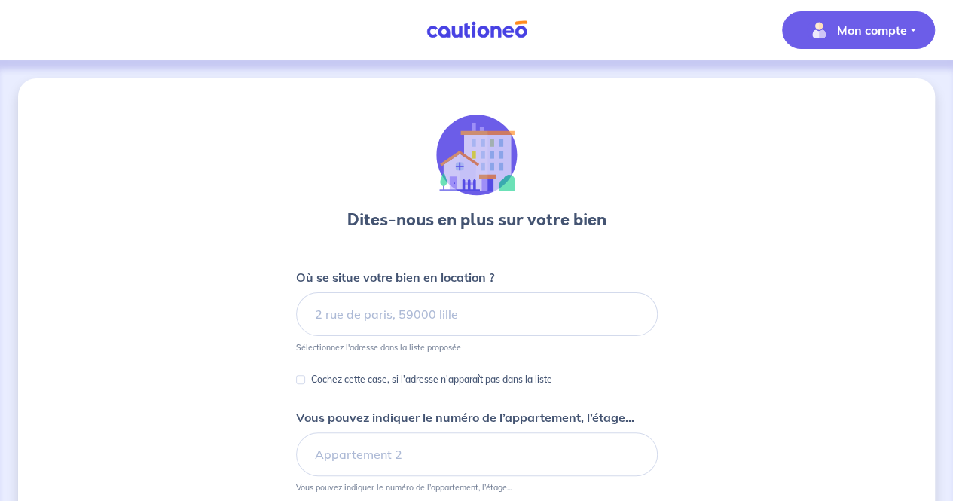
click at [869, 23] on p "Mon compte" at bounding box center [872, 30] width 70 height 18
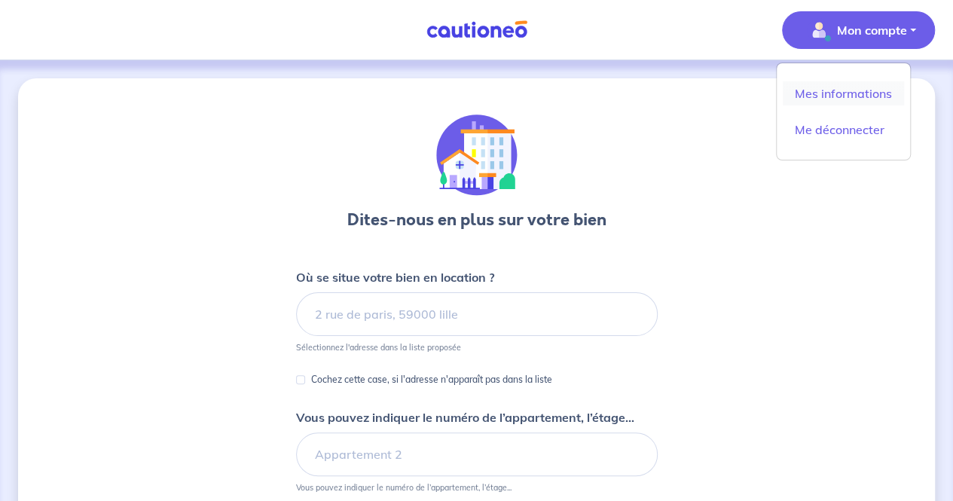
click at [850, 87] on link "Mes informations" at bounding box center [843, 93] width 121 height 24
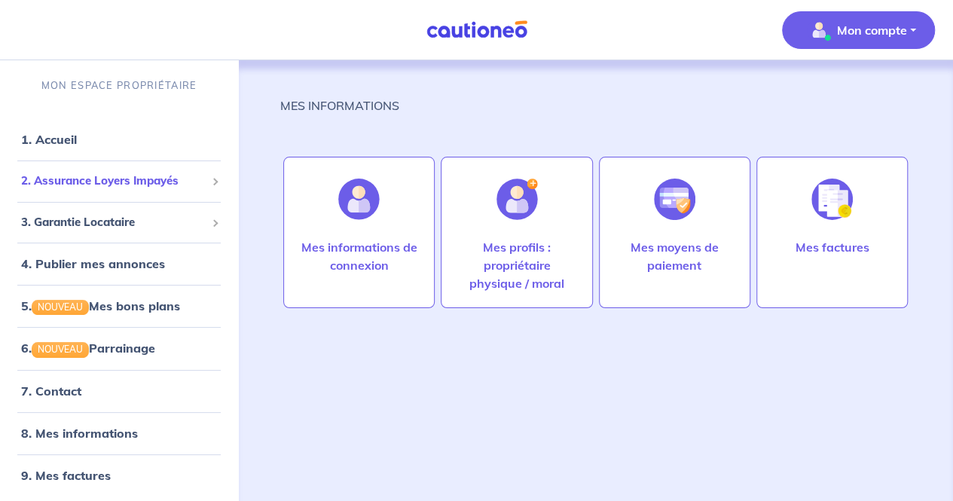
click at [149, 185] on span "2. Assurance Loyers Impayés" at bounding box center [113, 181] width 185 height 17
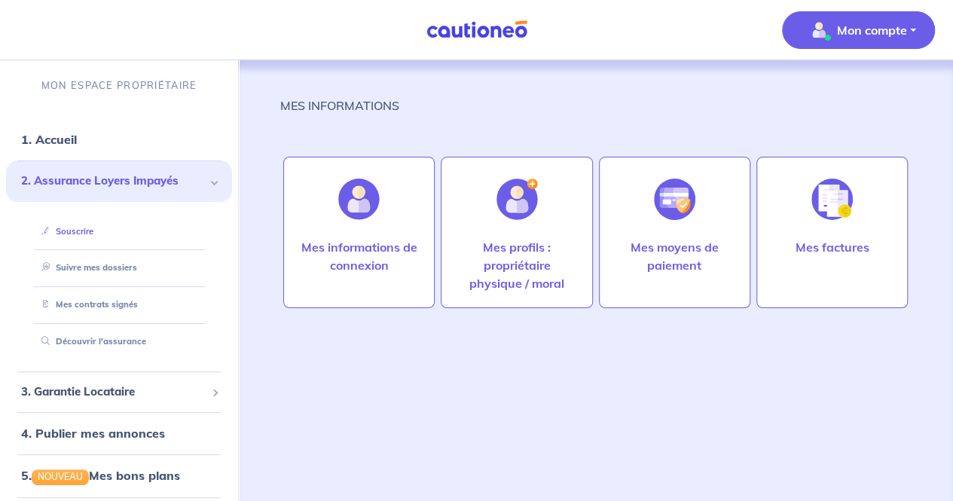
click at [72, 237] on link "Souscrire" at bounding box center [64, 231] width 58 height 11
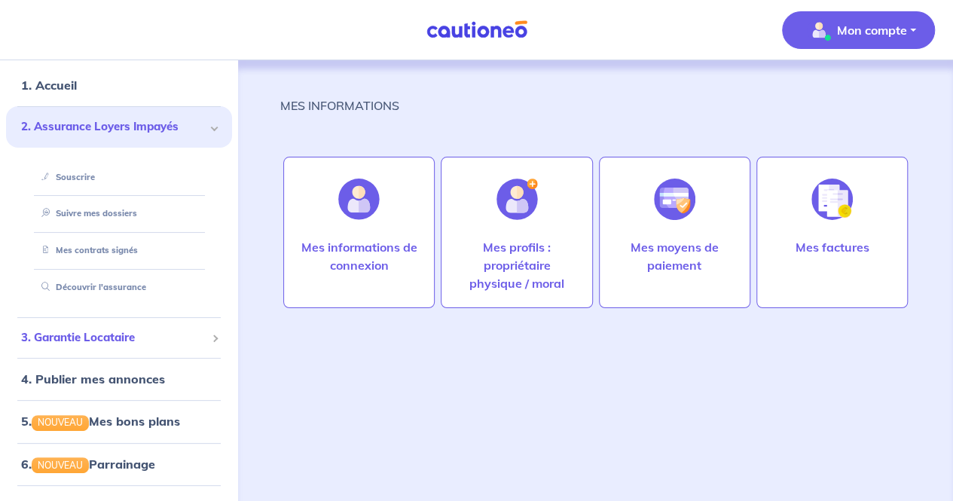
click at [211, 335] on span at bounding box center [215, 339] width 8 height 8
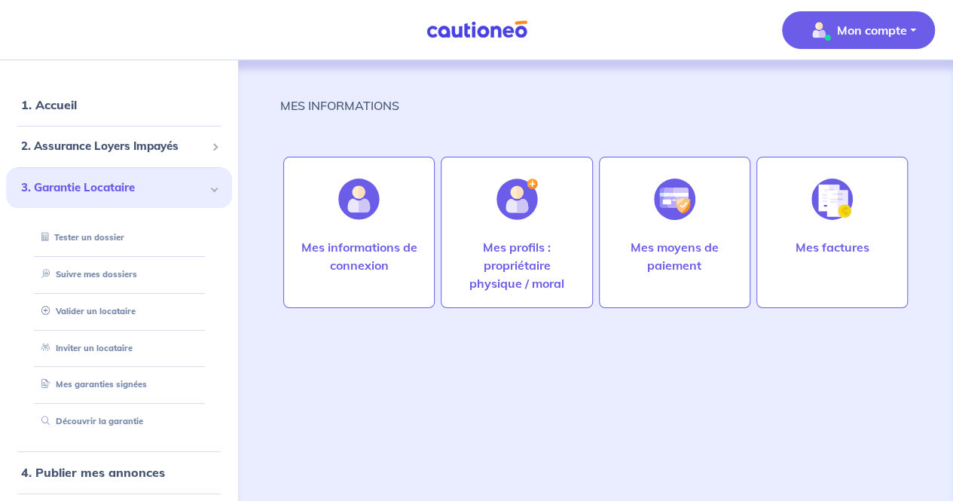
scroll to position [0, 0]
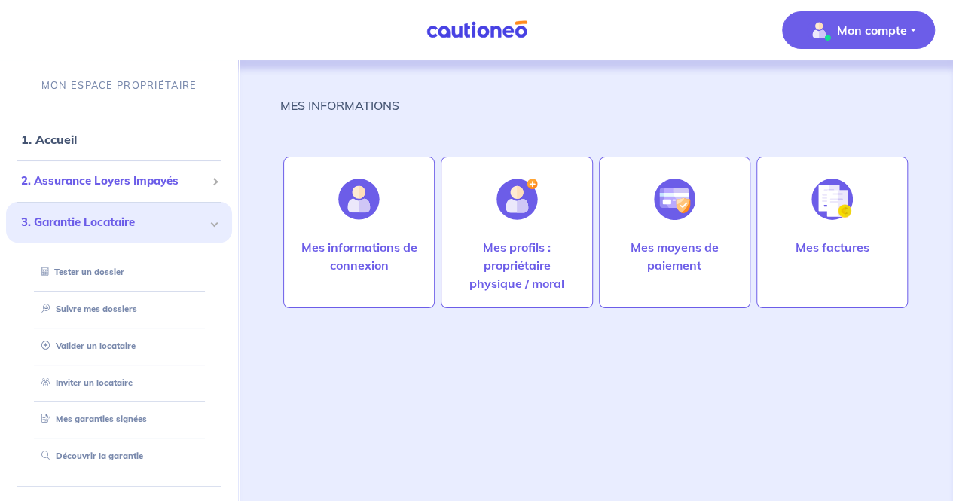
click at [137, 183] on span "2. Assurance Loyers Impayés" at bounding box center [113, 181] width 185 height 17
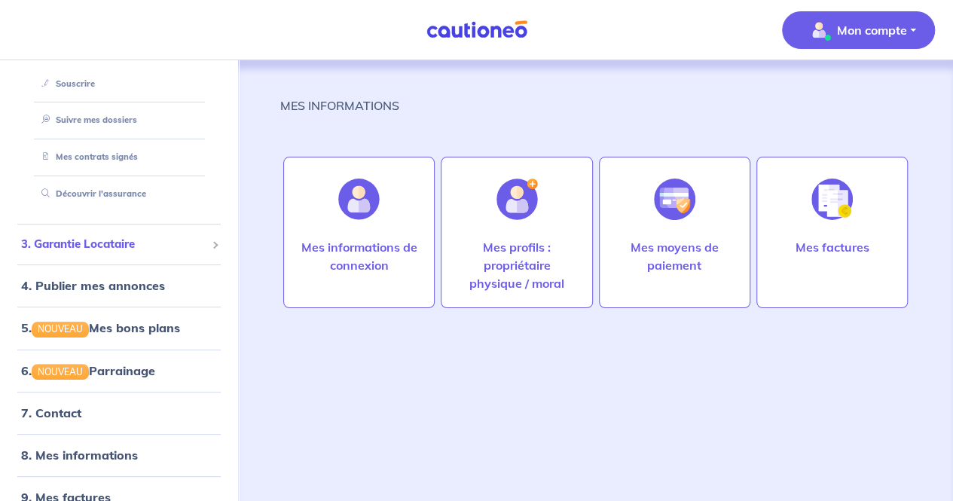
scroll to position [162, 0]
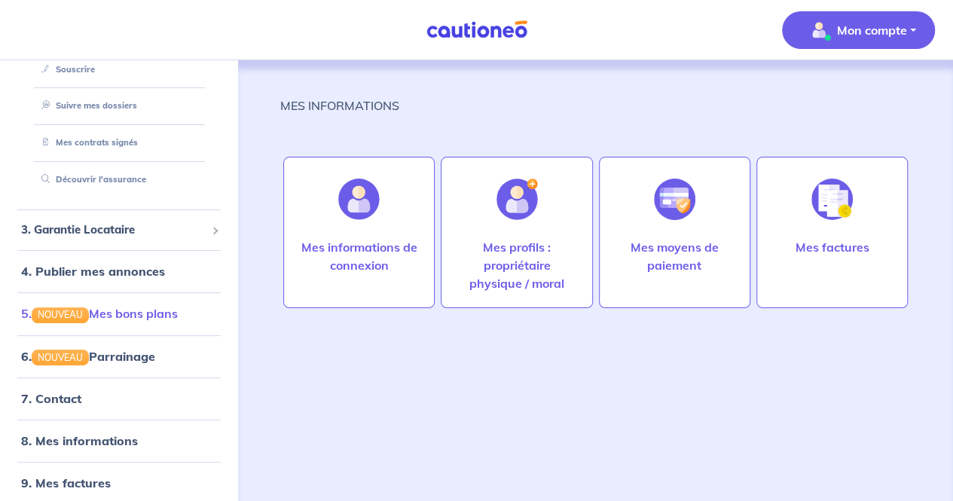
click at [149, 321] on link "5. NOUVEAU Mes bons plans" at bounding box center [99, 313] width 157 height 15
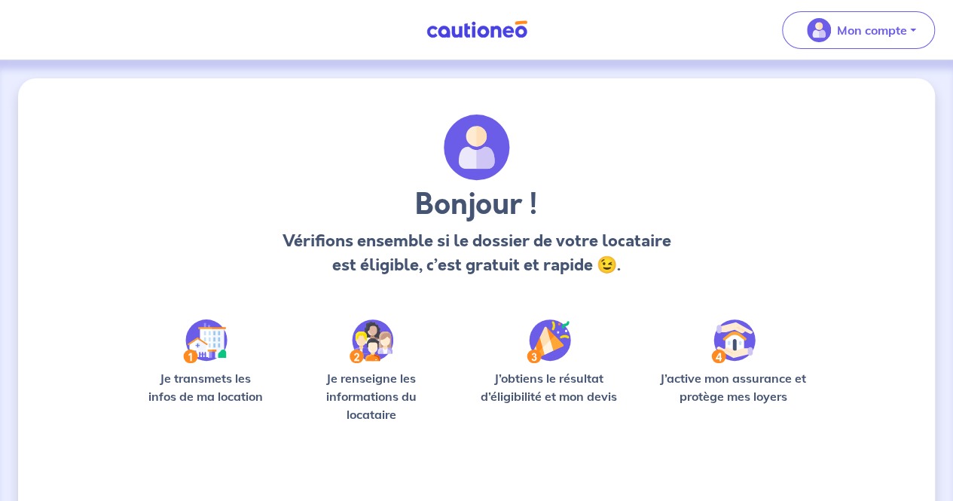
scroll to position [104, 0]
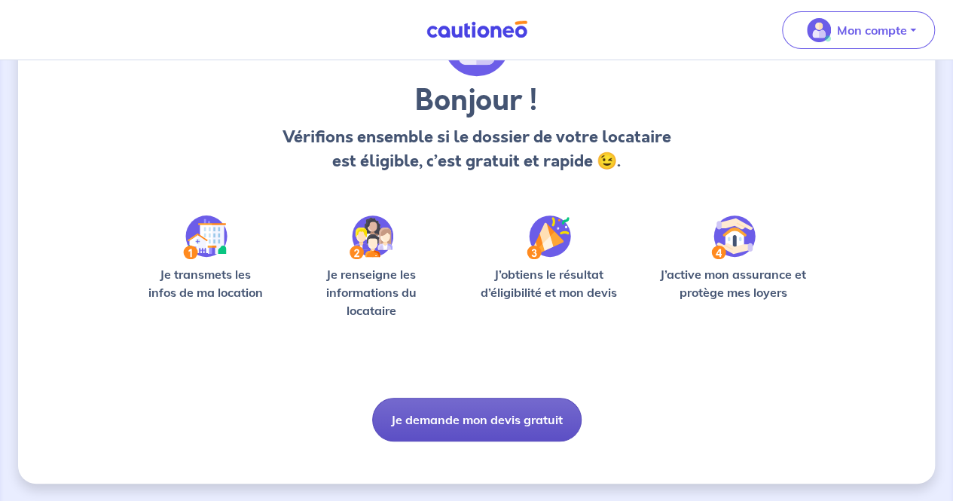
click at [518, 421] on button "Je demande mon devis gratuit" at bounding box center [476, 420] width 209 height 44
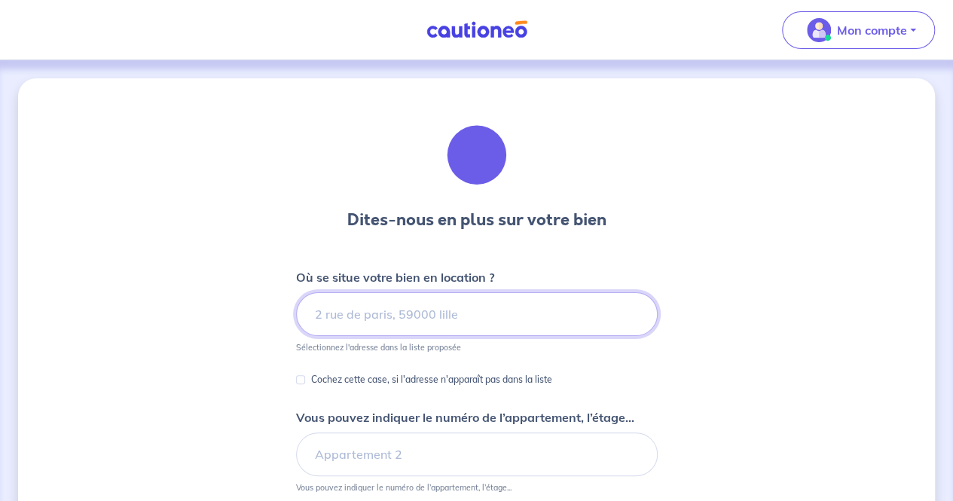
scroll to position [54, 0]
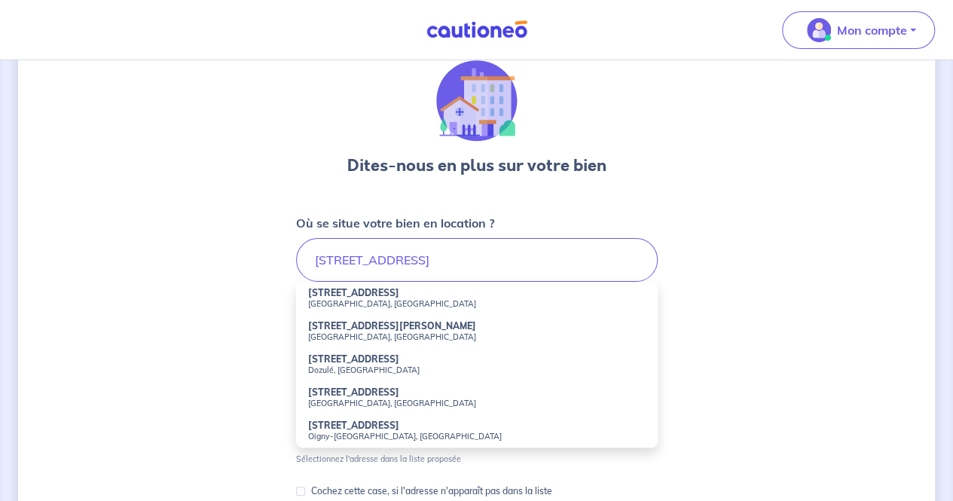
click at [368, 293] on strong "169 Rue de Silly" at bounding box center [353, 292] width 91 height 11
type input "169 Rue de Silly, Boulogne-Billancourt, France"
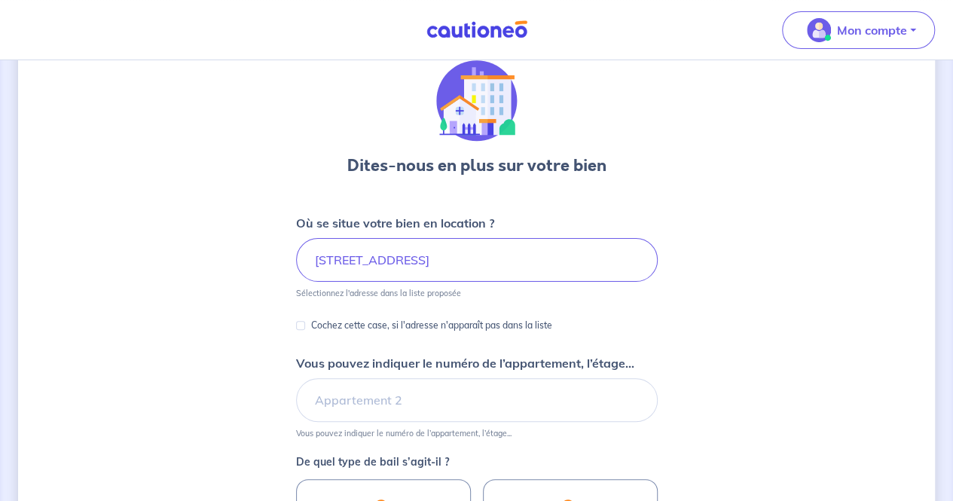
scroll to position [182, 0]
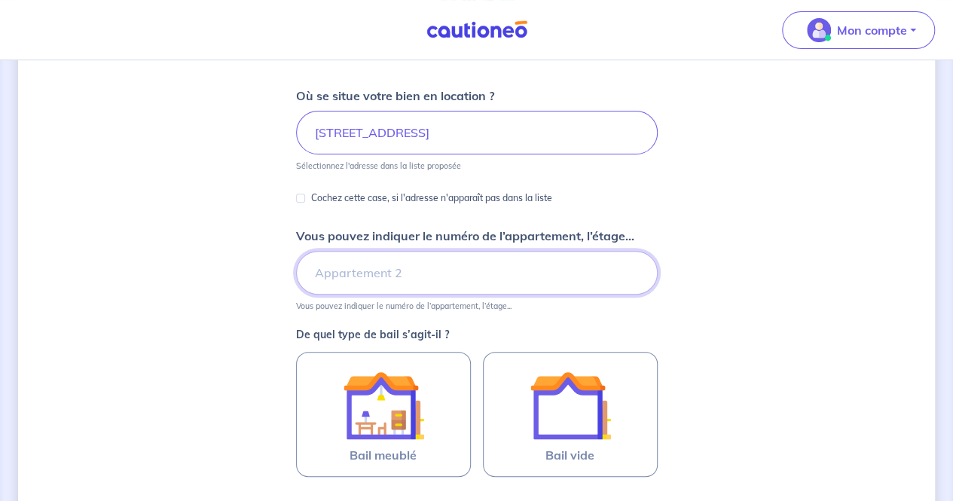
click at [434, 266] on input "Vous pouvez indiquer le numéro de l’appartement, l’étage..." at bounding box center [477, 273] width 362 height 44
type input "1"
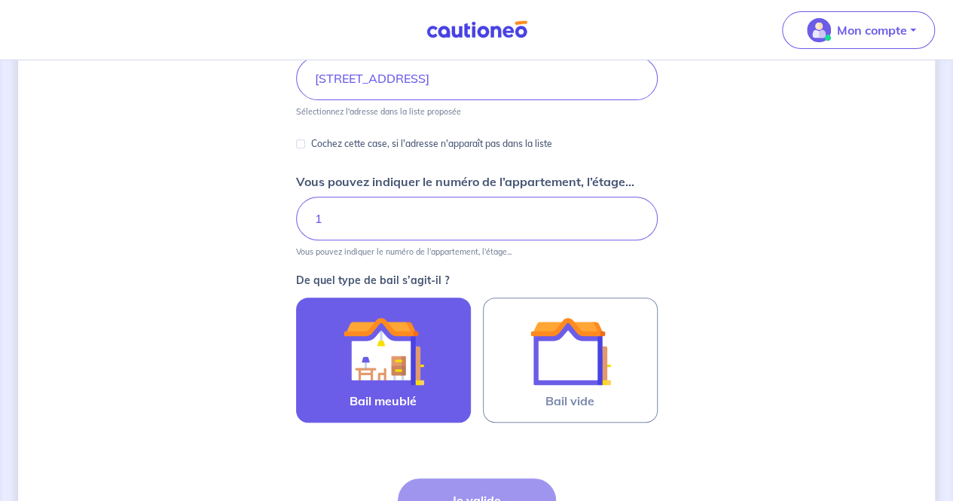
click at [382, 351] on img at bounding box center [383, 350] width 81 height 81
click at [0, 0] on input "Bail meublé" at bounding box center [0, 0] width 0 height 0
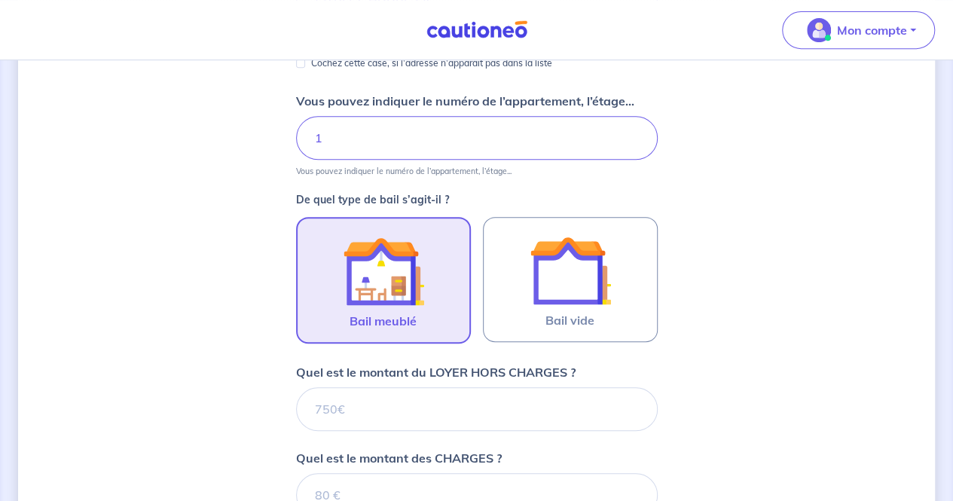
scroll to position [316, 0]
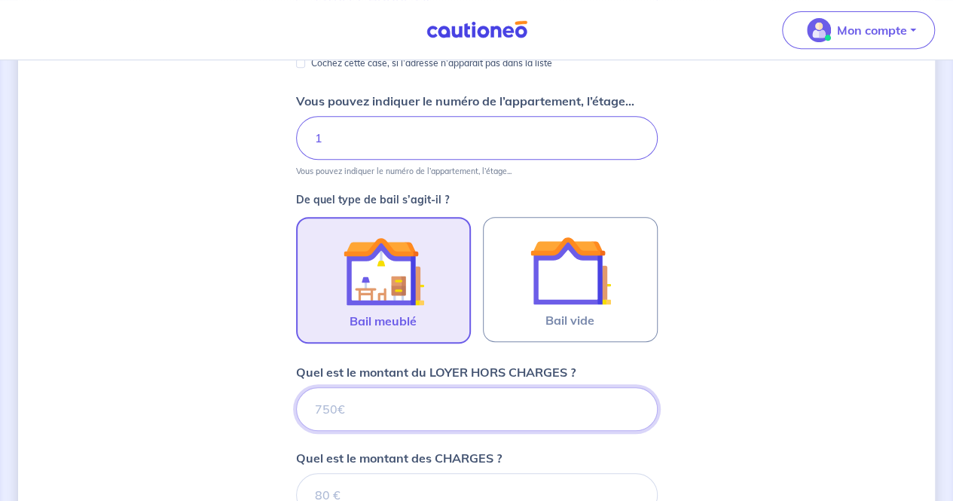
click at [483, 421] on input "Quel est le montant du LOYER HORS CHARGES ?" at bounding box center [477, 409] width 362 height 44
type input "180"
type input "1800"
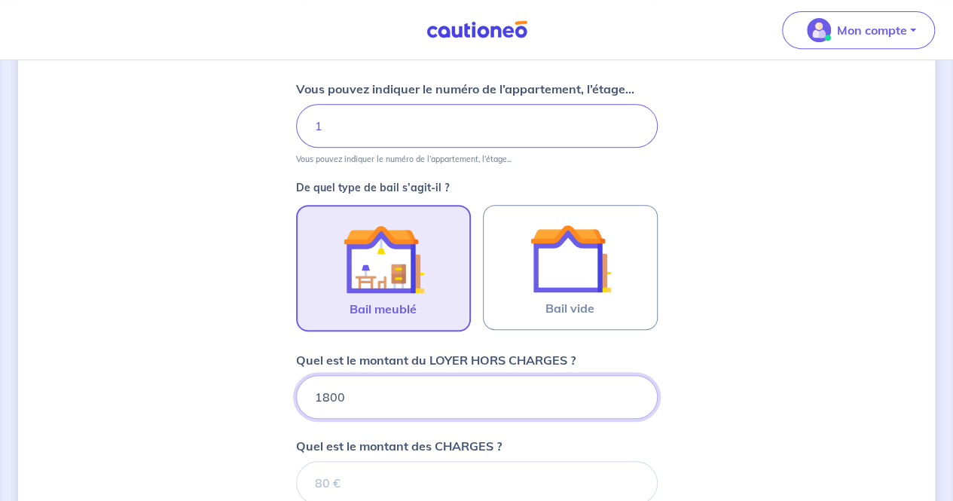
scroll to position [414, 0]
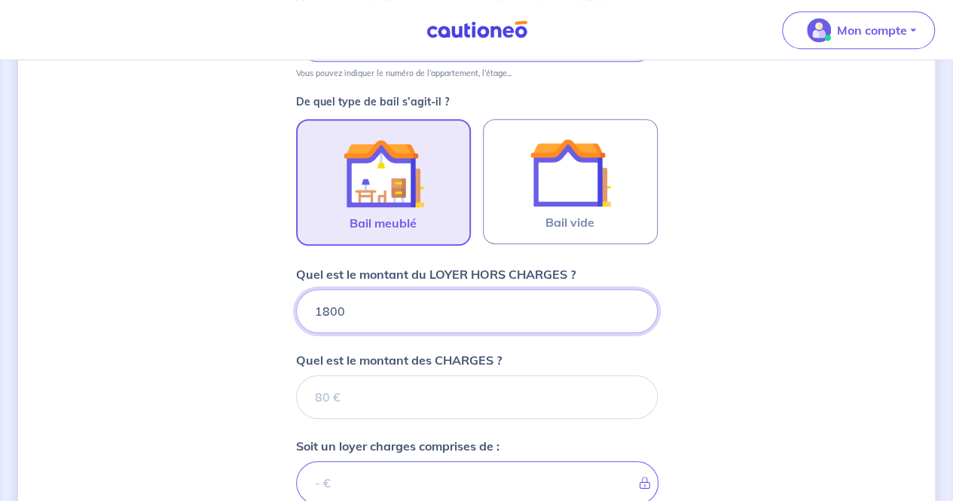
type input "1800"
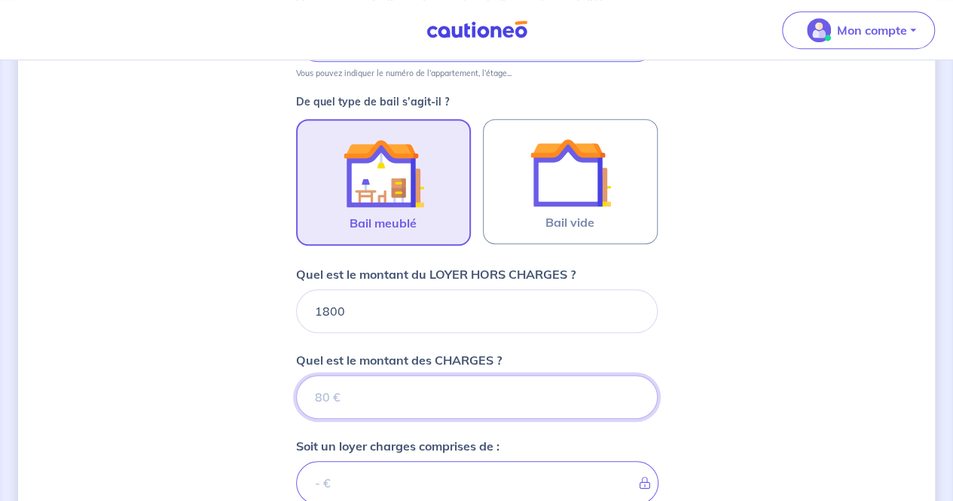
click at [460, 402] on input "Quel est le montant des CHARGES ?" at bounding box center [477, 397] width 362 height 44
type input "80"
type input "1880"
type input "80"
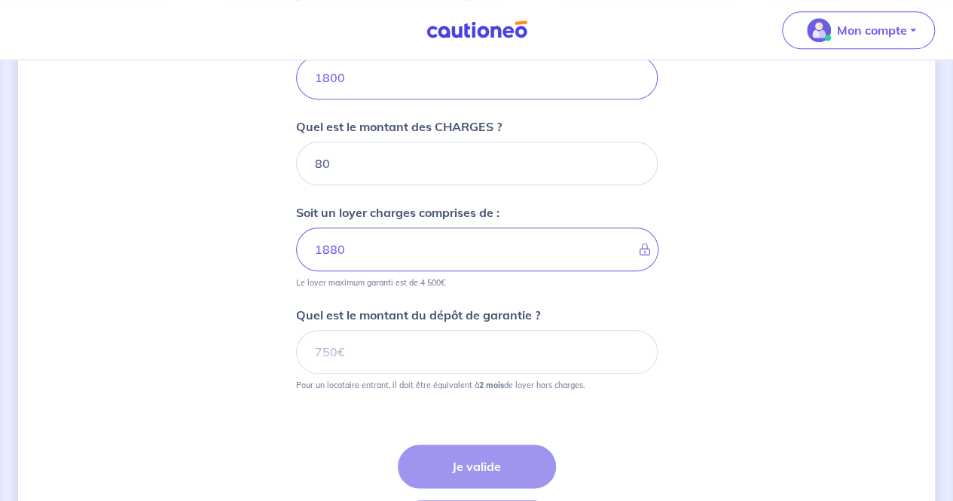
scroll to position [649, 0]
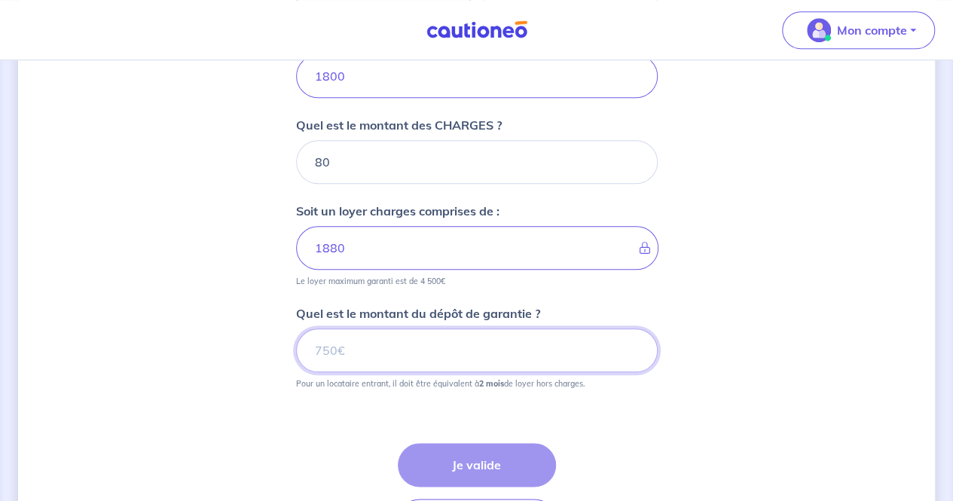
click at [485, 353] on input "Quel est le montant du dépôt de garantie ?" at bounding box center [477, 351] width 362 height 44
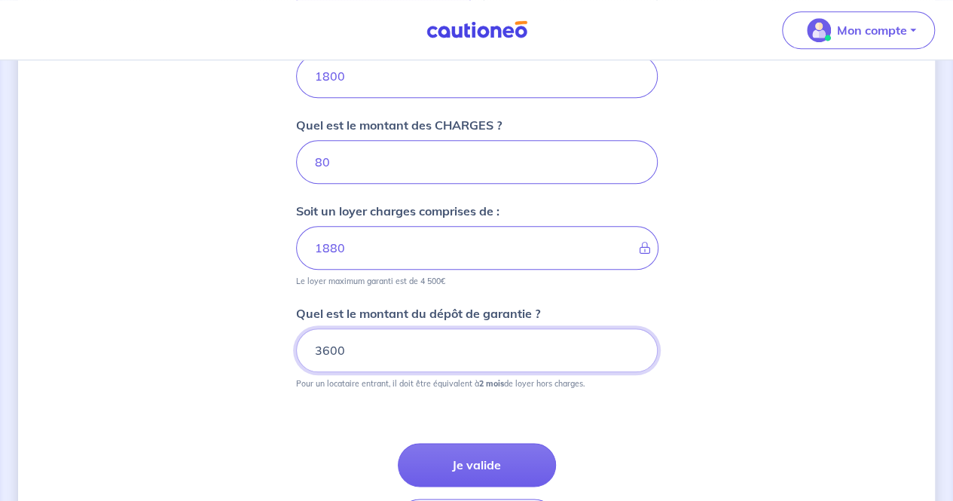
type input "3600"
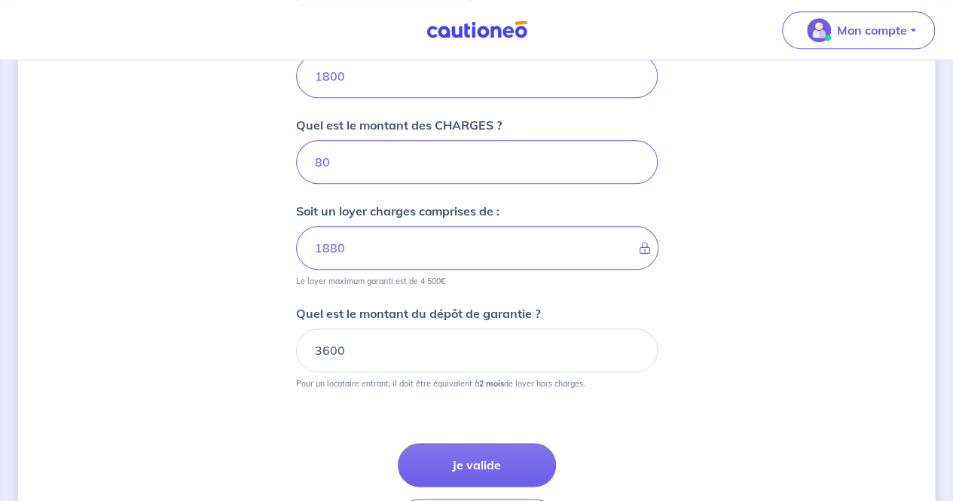
scroll to position [716, 0]
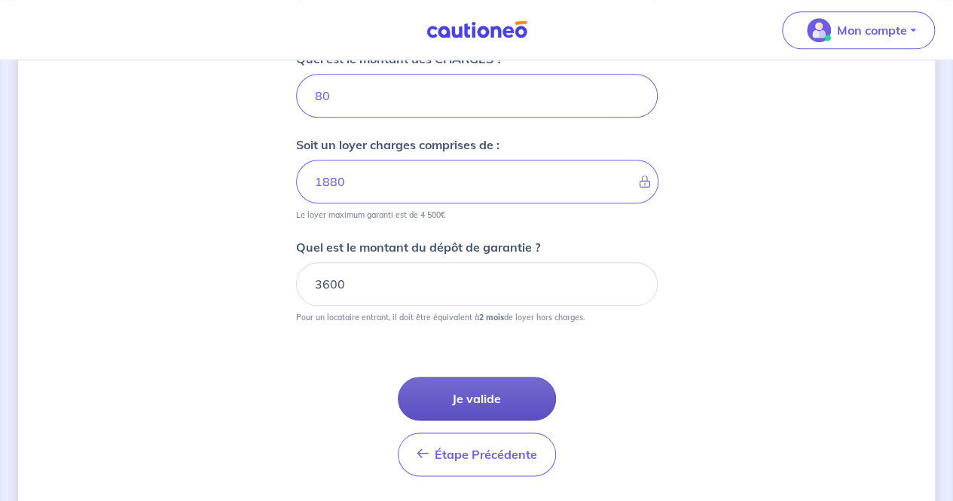
click at [500, 384] on button "Je valide" at bounding box center [477, 399] width 158 height 44
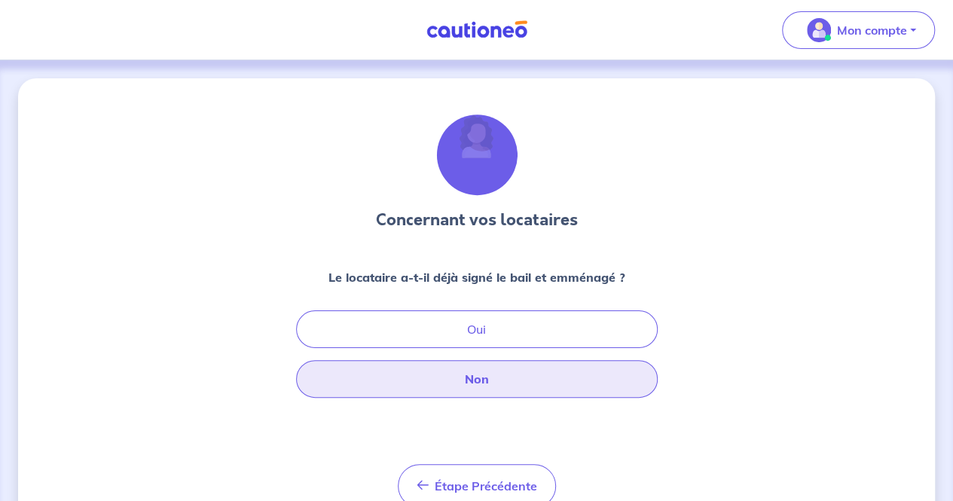
click at [568, 390] on button "Non" at bounding box center [477, 379] width 362 height 38
